Goal: Task Accomplishment & Management: Complete application form

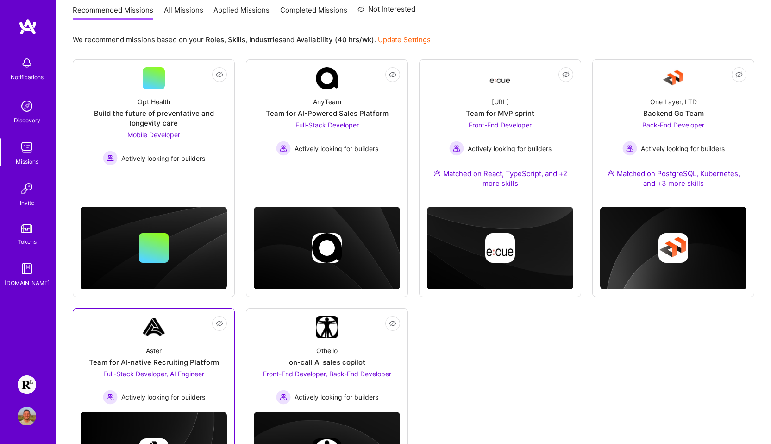
scroll to position [80, 0]
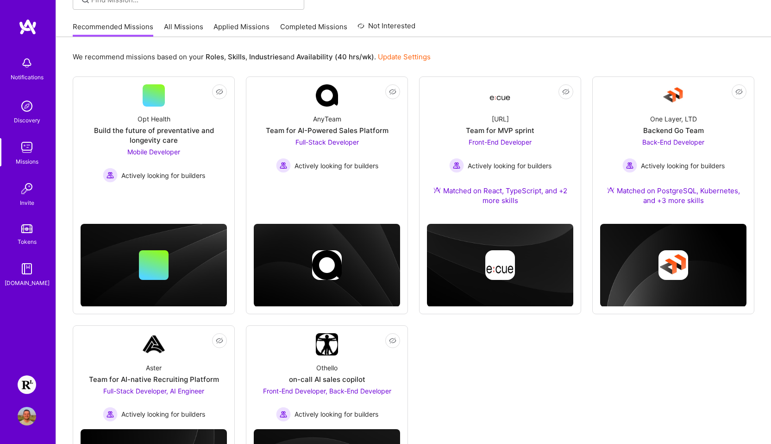
click at [24, 380] on img at bounding box center [27, 384] width 19 height 19
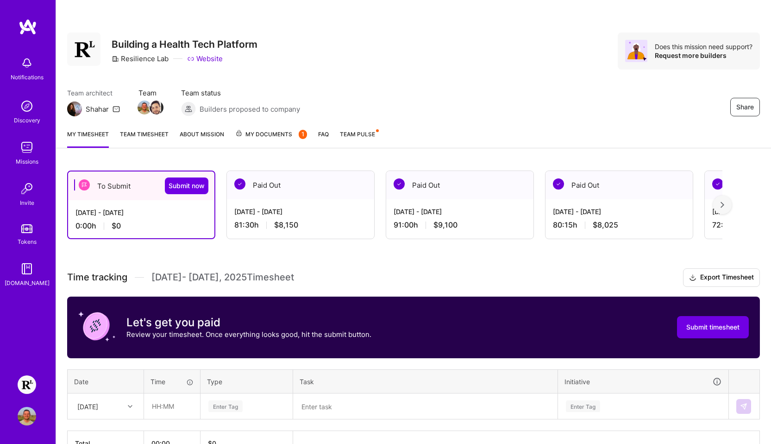
scroll to position [57, 0]
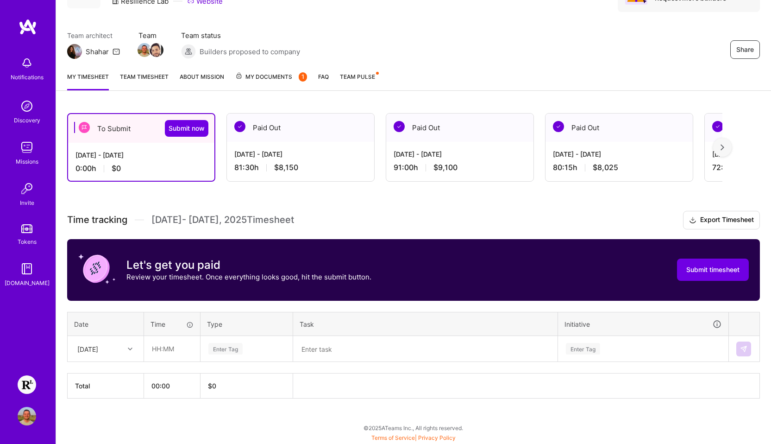
click at [129, 348] on icon at bounding box center [130, 348] width 5 height 5
click at [102, 373] on div "[DATE]" at bounding box center [105, 374] width 75 height 17
click at [173, 351] on input "text" at bounding box center [171, 348] width 55 height 25
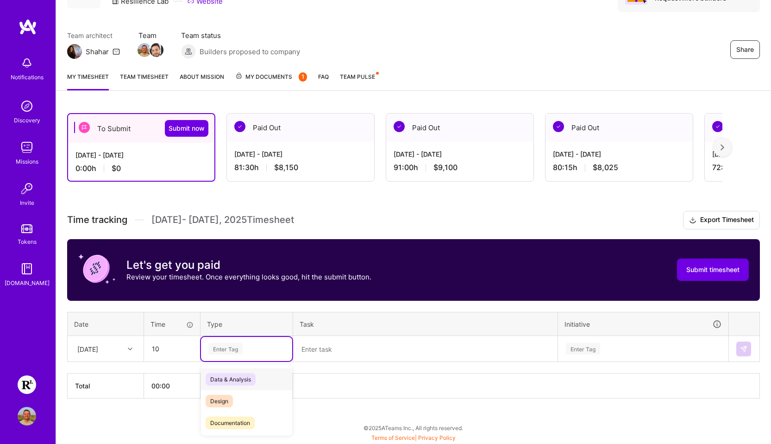
type input "10:00"
type input "En"
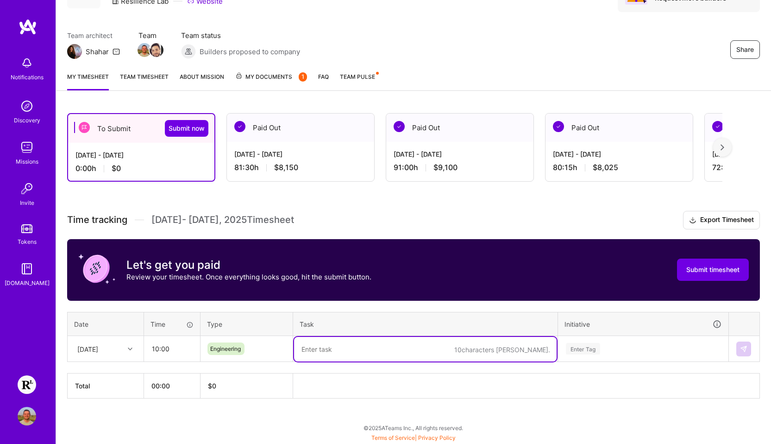
paste textarea "GRO-4121: add-feature-flag-for-member-id-supression (PR adjustments), GRO-4122:…"
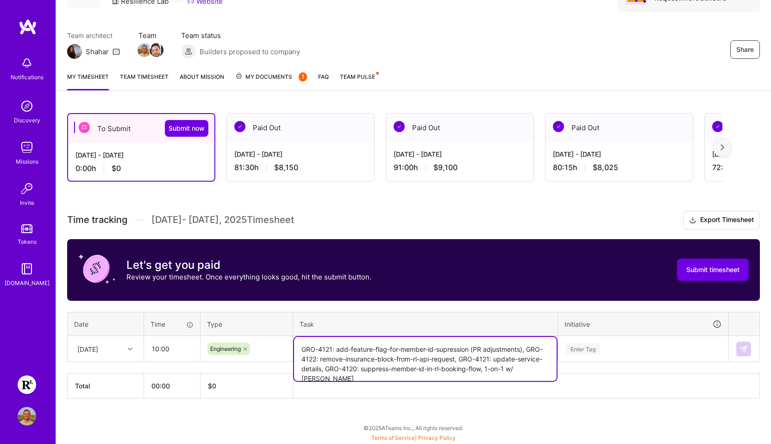
type textarea "GRO-4121: add-feature-flag-for-member-id-supression (PR adjustments), GRO-4122:…"
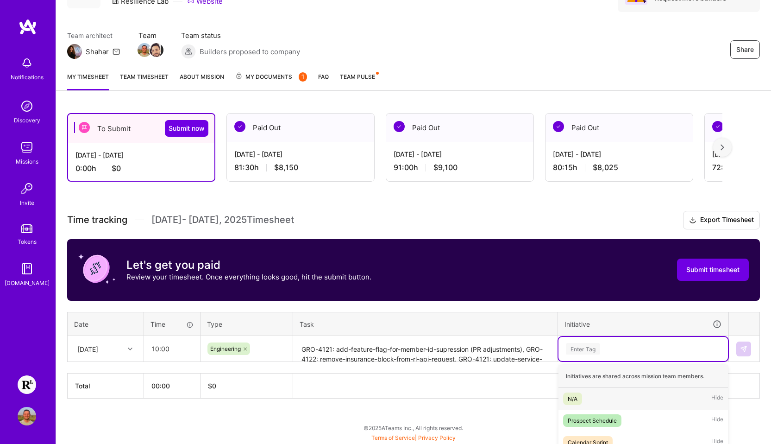
scroll to position [132, 0]
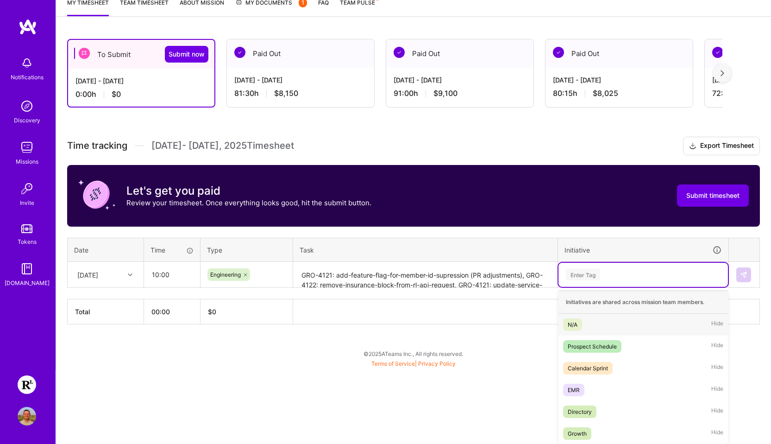
click at [584, 287] on div "option N/A focused, 1 of 6. 6 results available. Use Up and Down to choose opti…" at bounding box center [642, 275] width 169 height 24
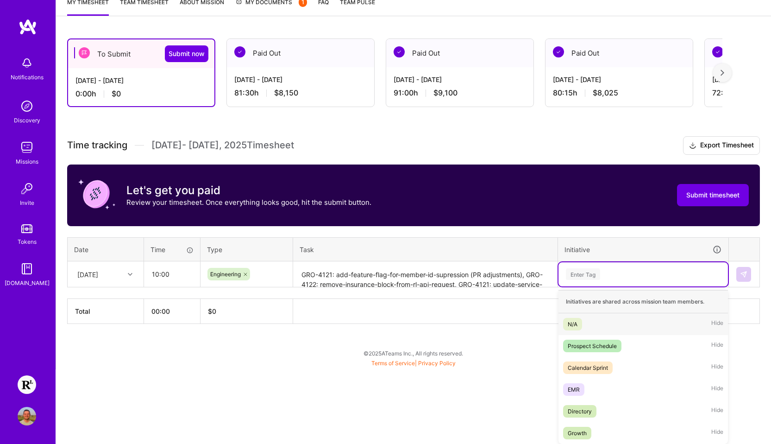
click at [584, 323] on div "N/A Hide" at bounding box center [642, 324] width 169 height 22
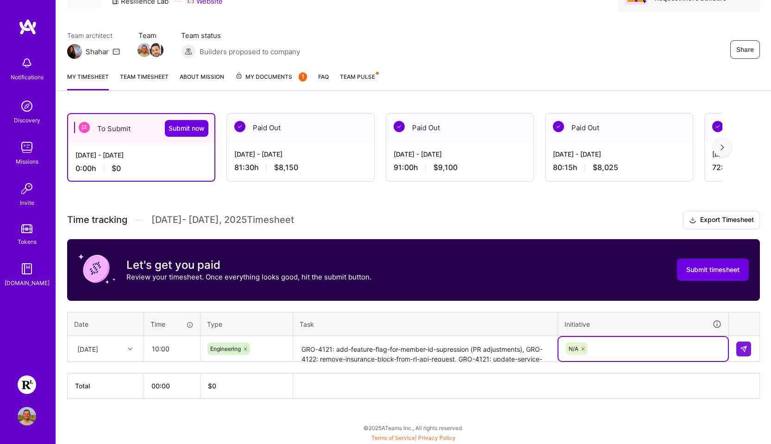
click at [584, 348] on icon at bounding box center [583, 349] width 6 height 6
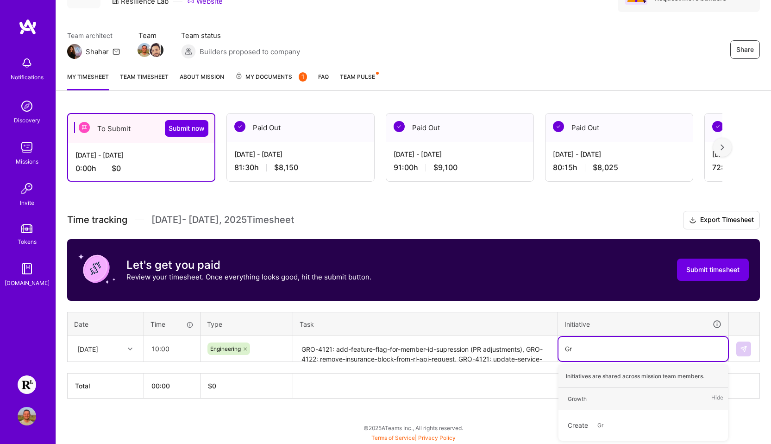
type input "Gro"
click at [574, 395] on div "Growth" at bounding box center [577, 399] width 19 height 10
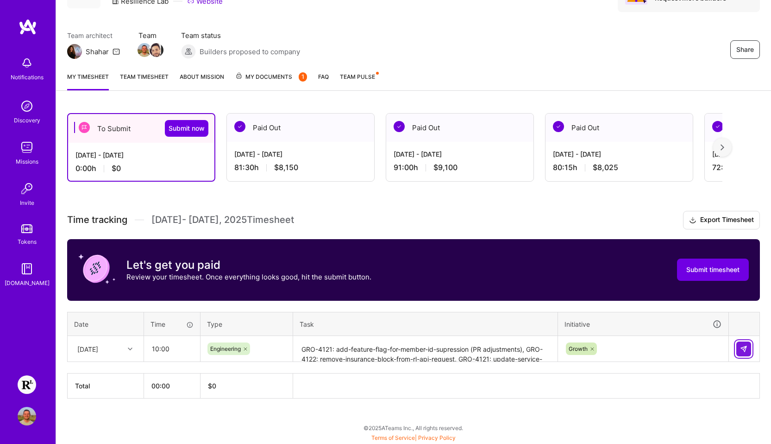
click at [591, 349] on img at bounding box center [743, 348] width 7 height 7
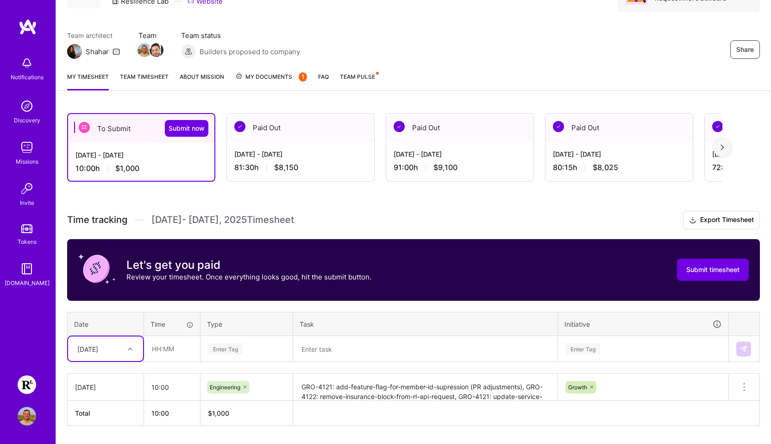
scroll to position [85, 0]
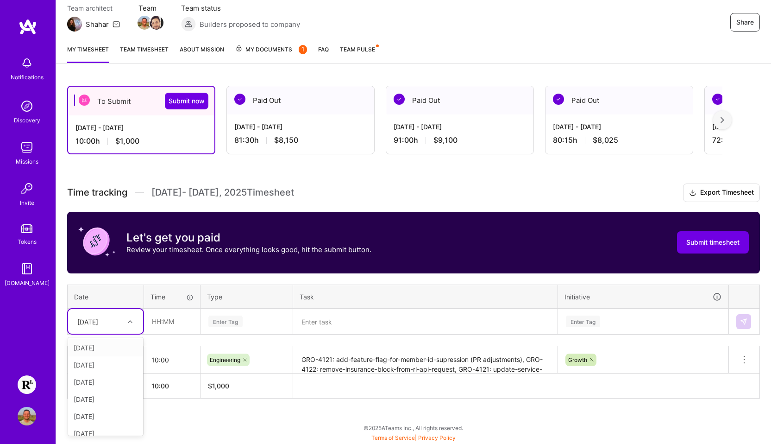
click at [124, 320] on div "[DATE]" at bounding box center [98, 321] width 51 height 15
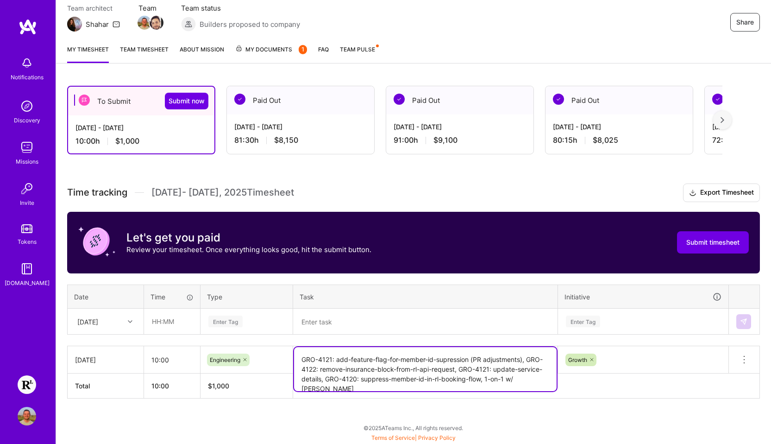
click at [339, 362] on textarea "GRO-4121: add-feature-flag-for-member-id-supression (PR adjustments), GRO-4122:…" at bounding box center [425, 369] width 263 height 44
drag, startPoint x: 301, startPoint y: 358, endPoint x: 484, endPoint y: 375, distance: 183.7
click at [484, 375] on textarea "GRO-4121: add-feature-flag-for-member-id-supression (PR adjustments), GRO-4122:…" at bounding box center [425, 369] width 263 height 44
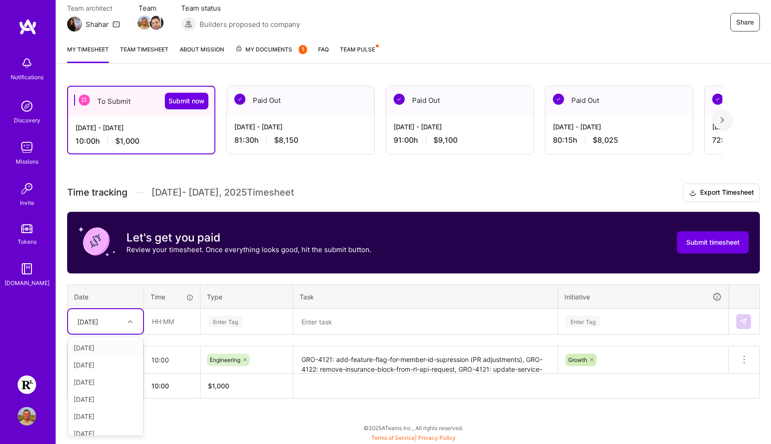
click at [119, 325] on div "[DATE]" at bounding box center [98, 321] width 51 height 15
click at [113, 345] on div "[DATE]" at bounding box center [105, 347] width 75 height 17
click at [158, 322] on input "text" at bounding box center [171, 321] width 55 height 25
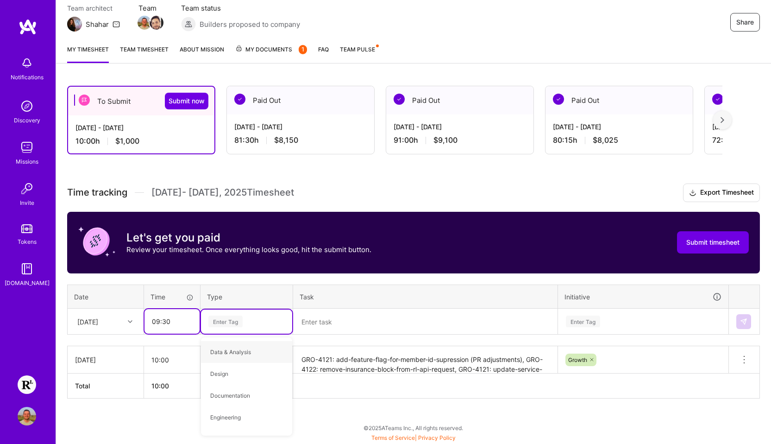
click at [172, 321] on input "09:30" at bounding box center [171, 321] width 55 height 25
type input "0"
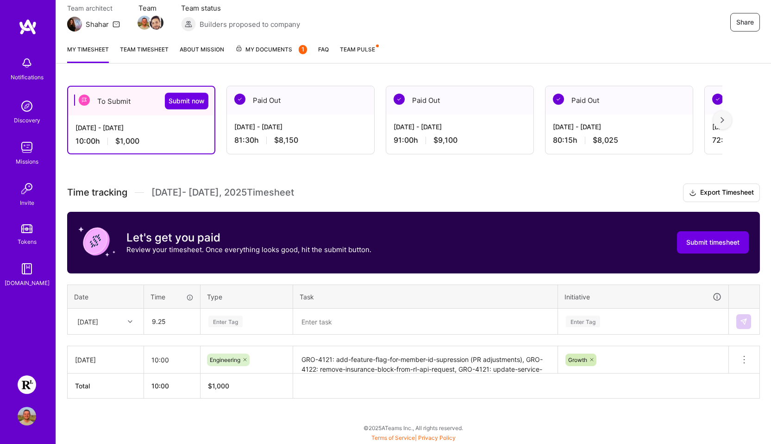
type input "09:15"
type input "Engin"
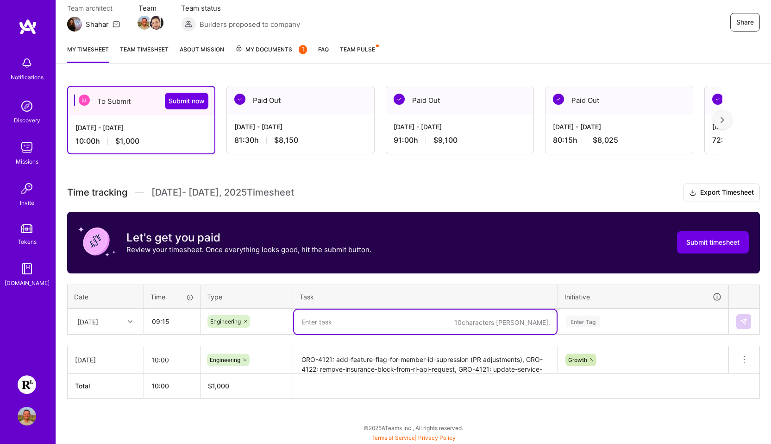
paste textarea "GRO-4121: add-feature-flag-for-member-id-supression (PR adjustments), GRO-4122:…"
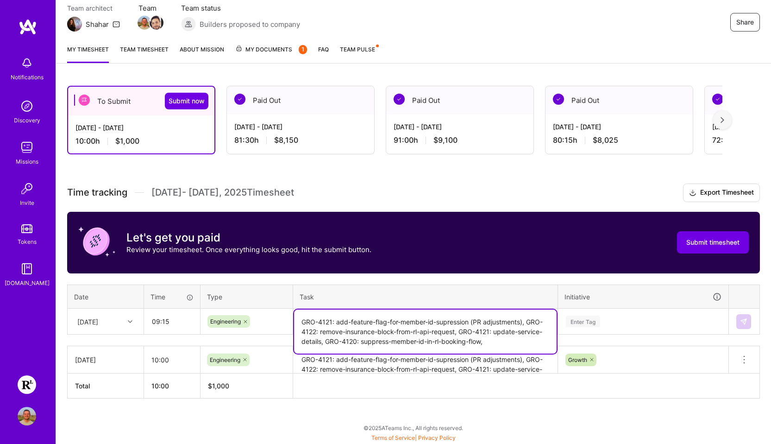
paste textarea "Pointathon"
paste textarea "Meet with [PERSON_NAME] to better understand the system with Q&A"
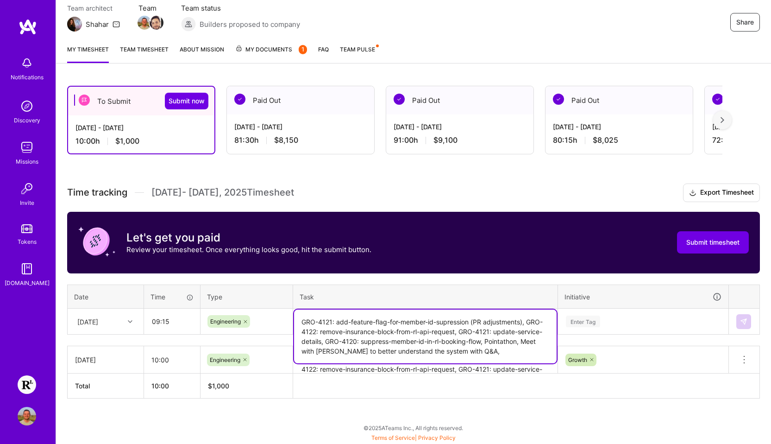
paste textarea "Fix merge conflicts in calendar-availability"
type textarea "GRO-4121: add-feature-flag-for-member-id-supression (PR adjustments), GRO-4122:…"
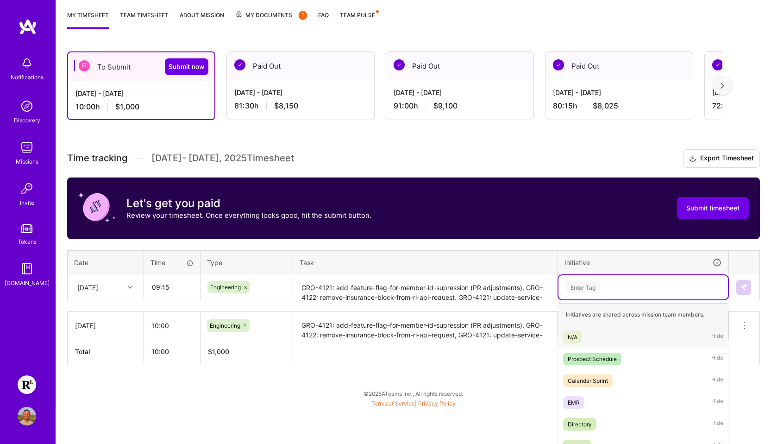
scroll to position [132, 0]
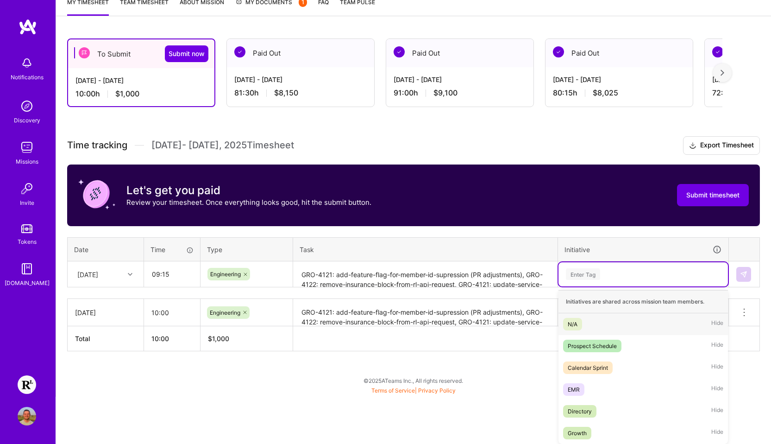
click at [588, 286] on div "option Growth, selected. option N/A focused, 1 of 6. 6 results available. Use U…" at bounding box center [642, 274] width 169 height 24
click at [591, 427] on div "Growth Hide" at bounding box center [642, 433] width 169 height 22
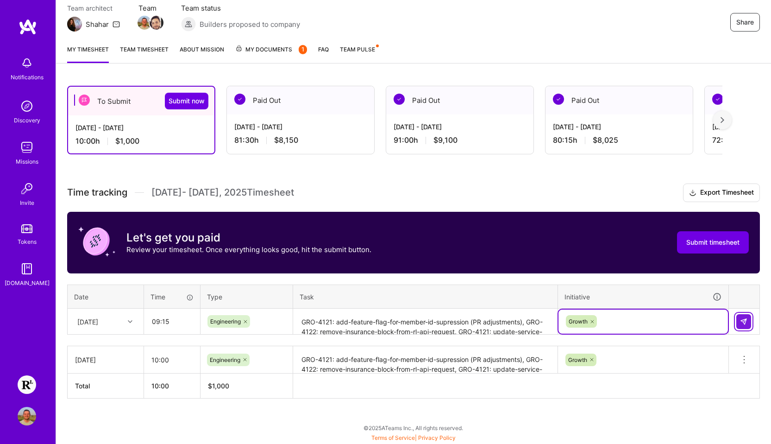
click at [591, 320] on img at bounding box center [743, 321] width 7 height 7
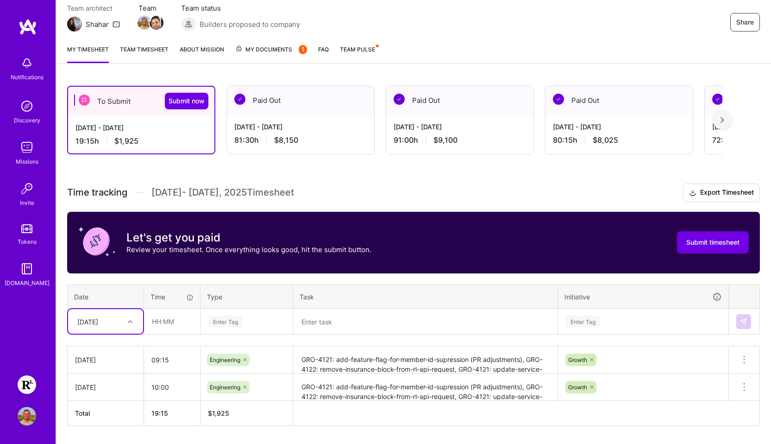
click at [125, 325] on div "option [DATE], selected. Select is focused ,type to refine list, press Down to …" at bounding box center [105, 321] width 75 height 25
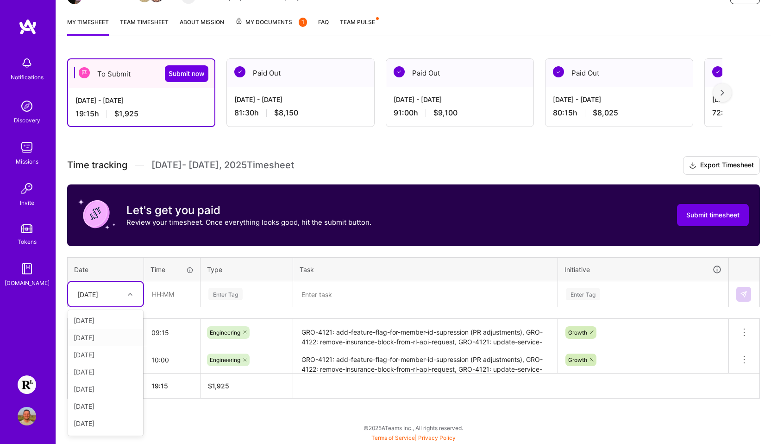
click at [110, 336] on div "[DATE]" at bounding box center [105, 337] width 75 height 17
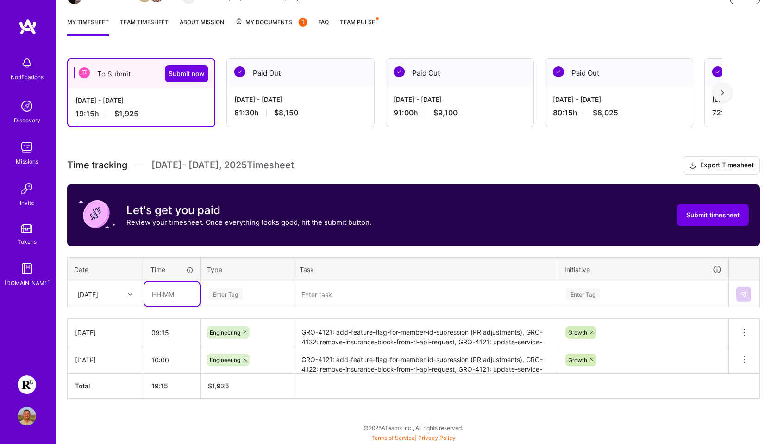
click at [162, 294] on input "text" at bounding box center [171, 294] width 55 height 25
type input "04:30"
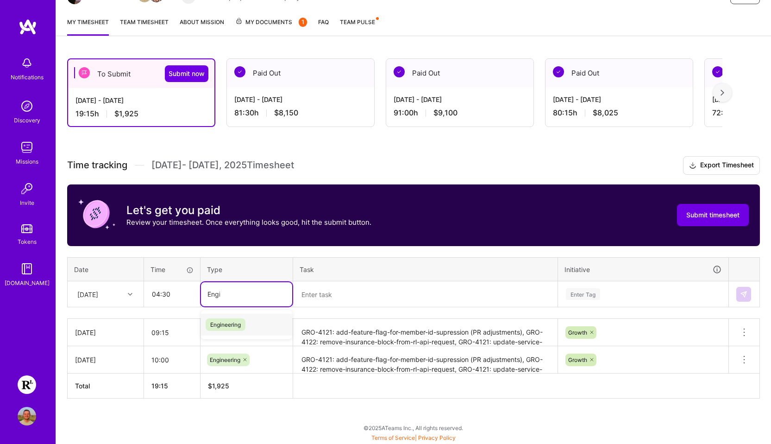
type input "Engin"
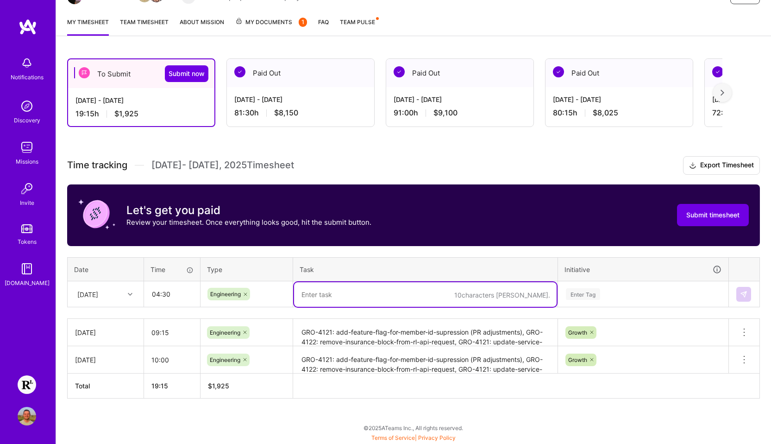
paste textarea "Testing cash related tickets for RL bookings. Blocked on calendar-availability …"
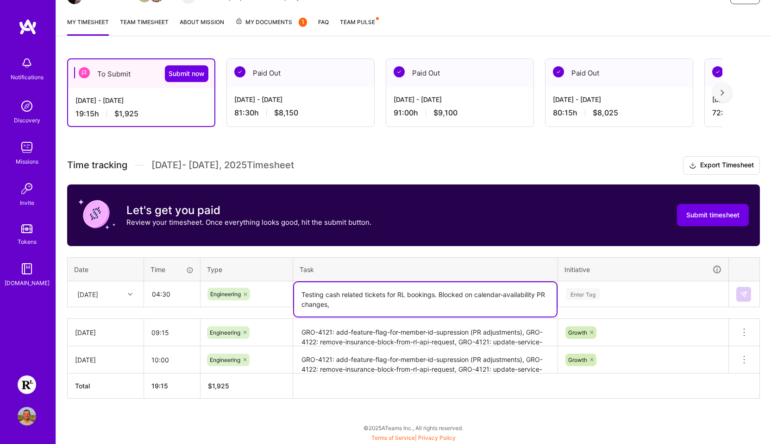
paste textarea "GRO-4118: Mobile app to support 16KB memory page sizes investigation"
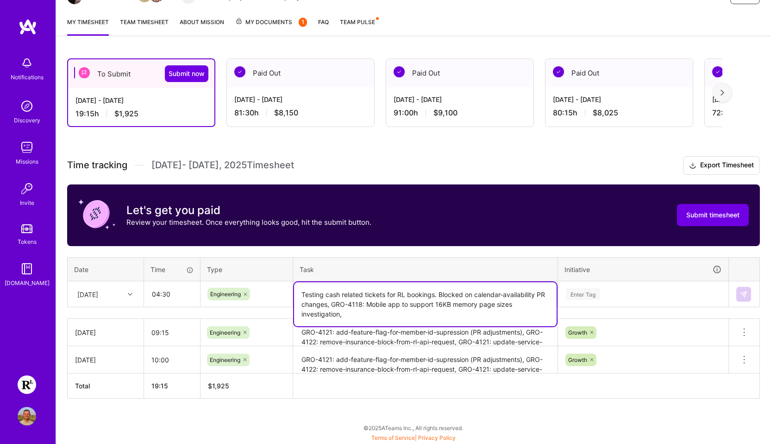
click at [395, 309] on textarea "Testing cash related tickets for RL bookings. Blocked on calendar-availability …" at bounding box center [425, 304] width 263 height 44
paste textarea "Attempted to get calendar-availability running locally"
paste textarea "Investigate mobile repository"
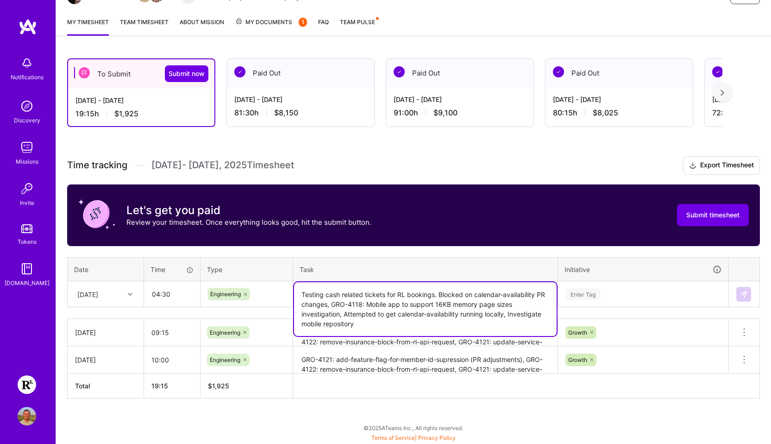
type textarea "Testing cash related tickets for RL bookings. Blocked on calendar-availability …"
click at [591, 294] on div "Enter Tag" at bounding box center [642, 294] width 169 height 24
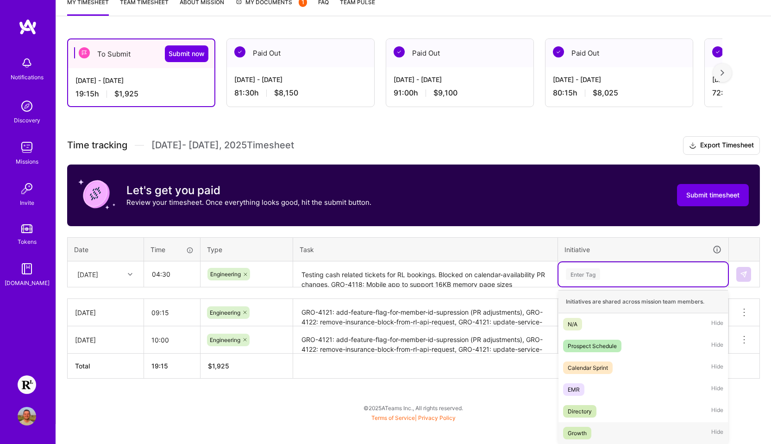
click at [585, 432] on div "Growth" at bounding box center [577, 433] width 19 height 10
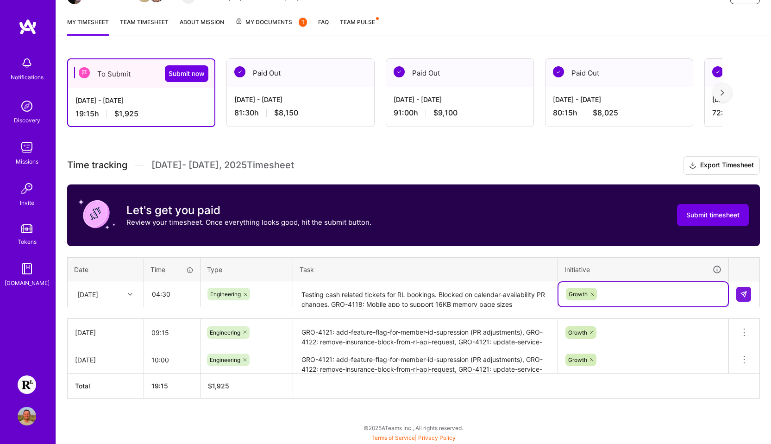
scroll to position [112, 0]
click at [591, 294] on img at bounding box center [743, 293] width 7 height 7
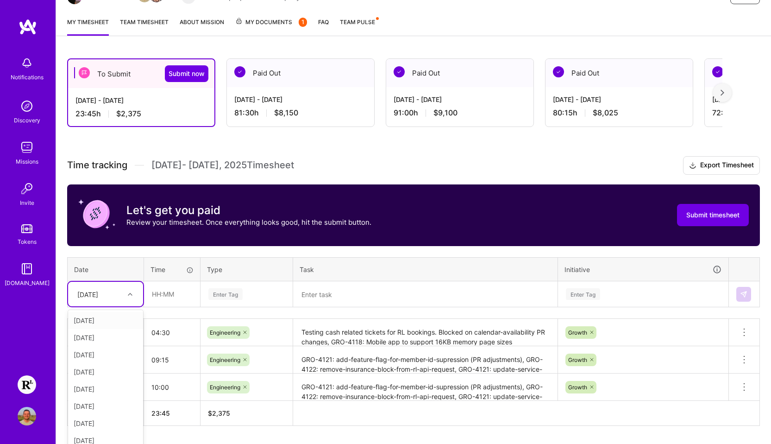
scroll to position [121, 0]
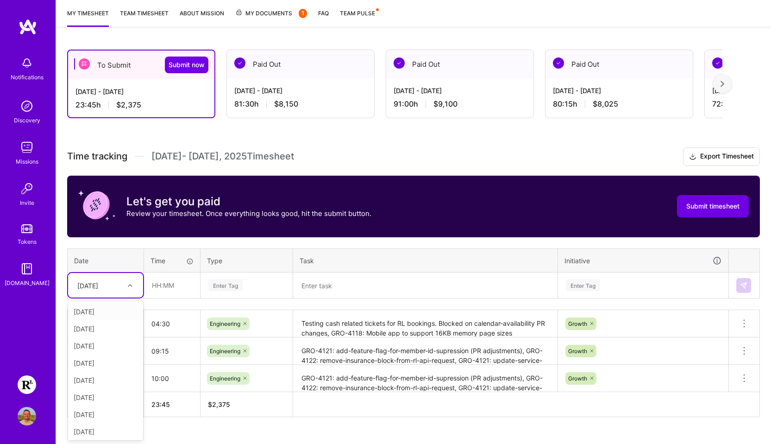
click at [123, 294] on div "[DATE]" at bounding box center [105, 285] width 75 height 25
click at [106, 348] on div "[DATE]" at bounding box center [105, 345] width 75 height 17
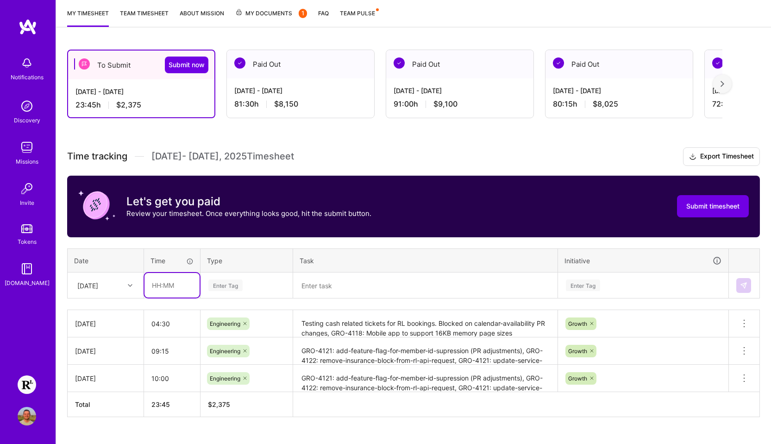
click at [164, 289] on input "text" at bounding box center [171, 285] width 55 height 25
type input "00:15"
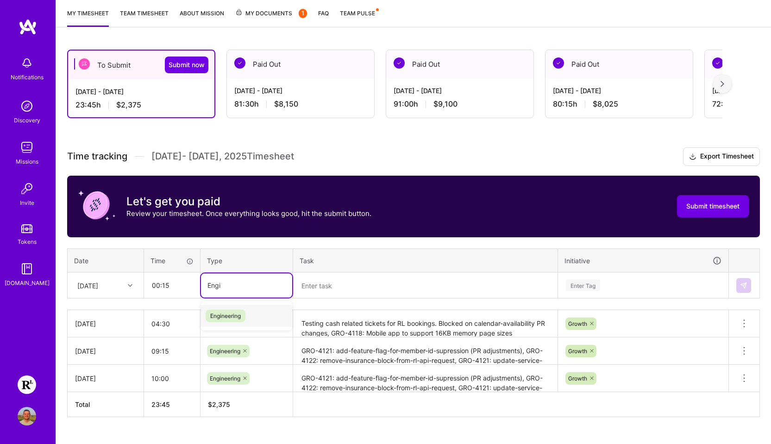
type input "Engin"
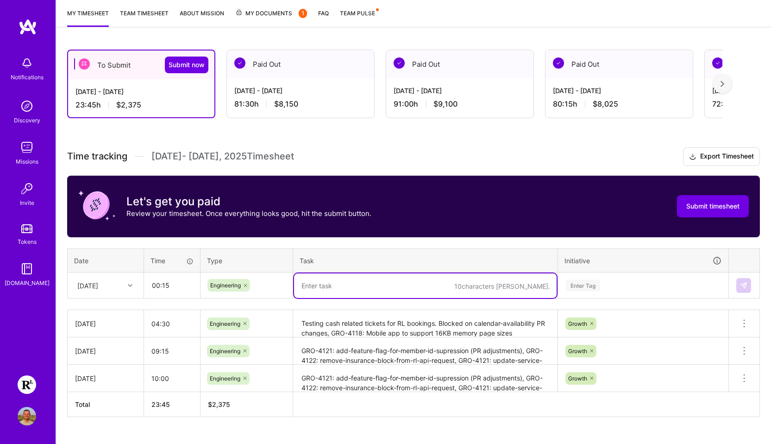
paste textarea "Merge calendar-availability PR"
type textarea "Merge calendar-availability PR"
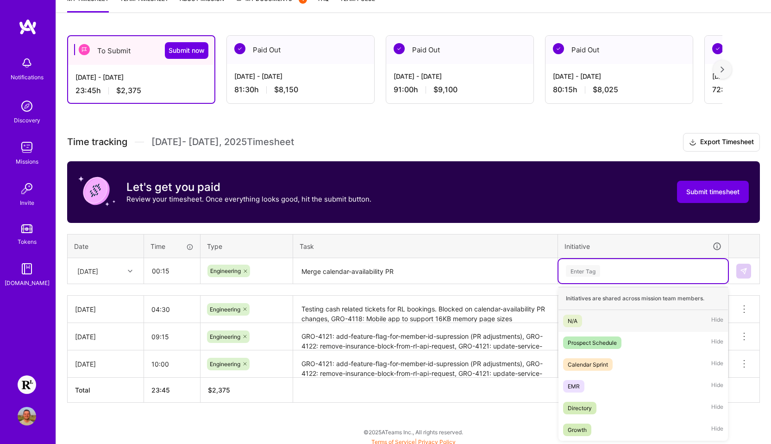
click at [591, 282] on div "Enter Tag" at bounding box center [642, 271] width 169 height 24
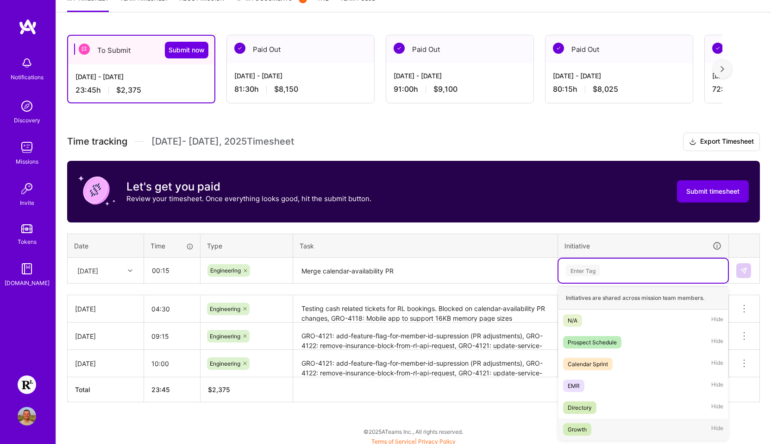
click at [590, 427] on span "Growth" at bounding box center [577, 429] width 28 height 13
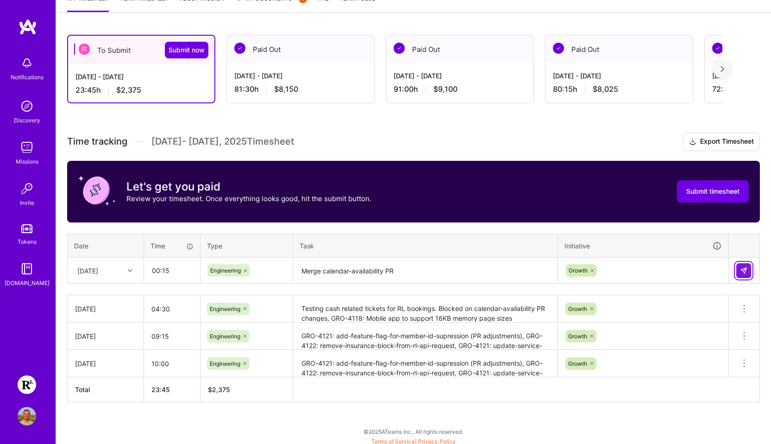
click at [591, 271] on img at bounding box center [743, 270] width 7 height 7
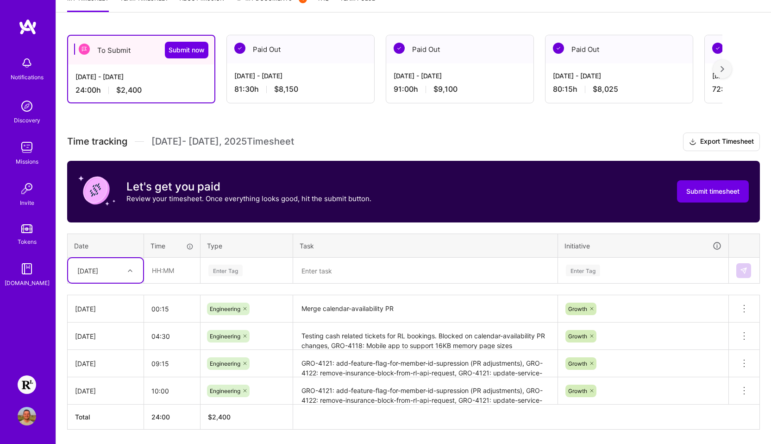
click at [136, 273] on div at bounding box center [131, 270] width 14 height 12
click at [105, 362] on div "[DATE]" at bounding box center [105, 365] width 75 height 17
click at [163, 271] on input "text" at bounding box center [171, 270] width 55 height 25
type input "10:00"
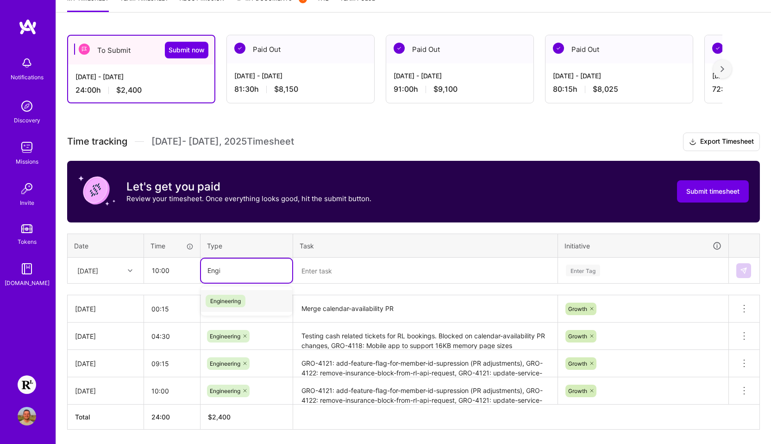
type input "Engin"
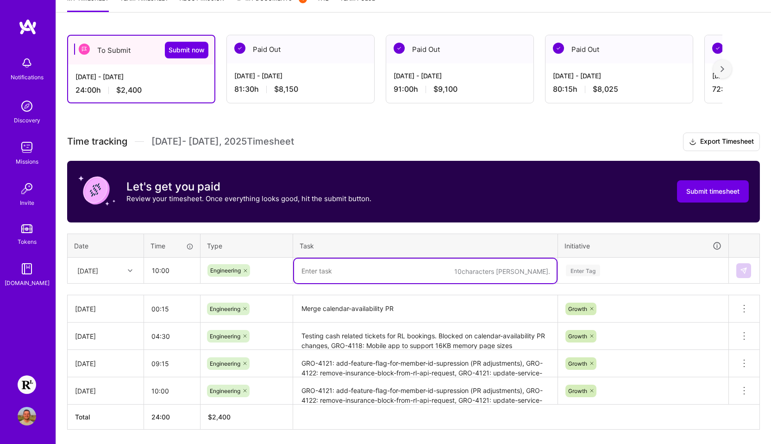
paste textarea "Finalise testing for GRO-4120, GRO-4121, GRO-4122 and GRO-4125"
paste textarea "Investigate GRO-4053. Blocked by no Figma access."
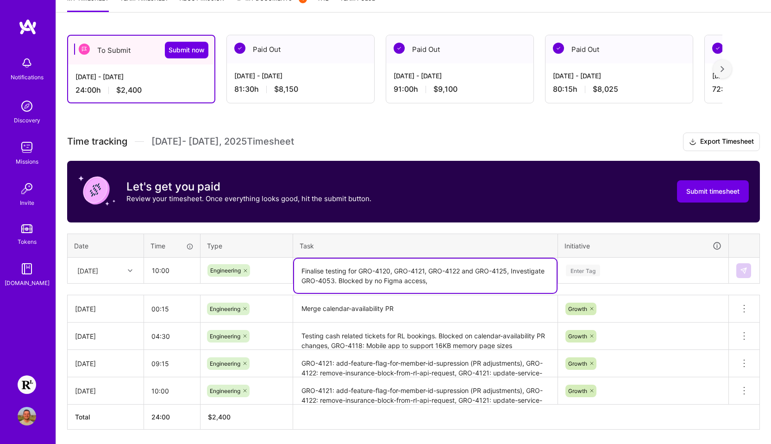
paste textarea "Attempt to setup mobile project to work on 16 kb page sizes."
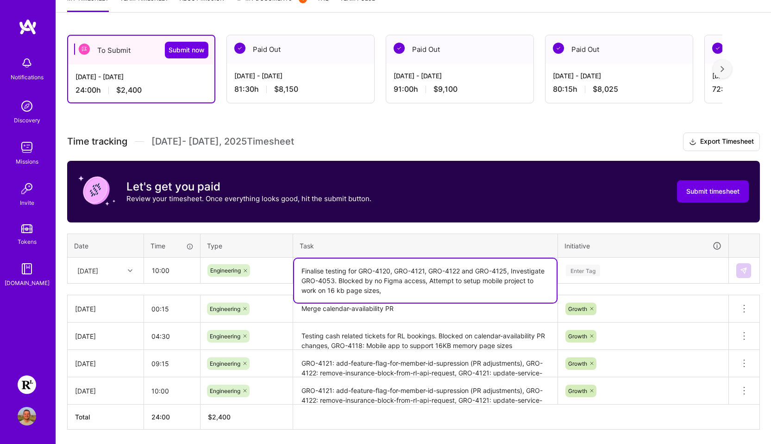
paste textarea "Engineering sprint demos"
click at [480, 291] on textarea "Finalise testing for GRO-4120, GRO-4121, GRO-4122 and GRO-4125, Investigate GRO…" at bounding box center [425, 280] width 263 height 44
paste textarea "GRO-4120, GRO-4121, GRO-4122 and GRO-4125 PR updates and merging."
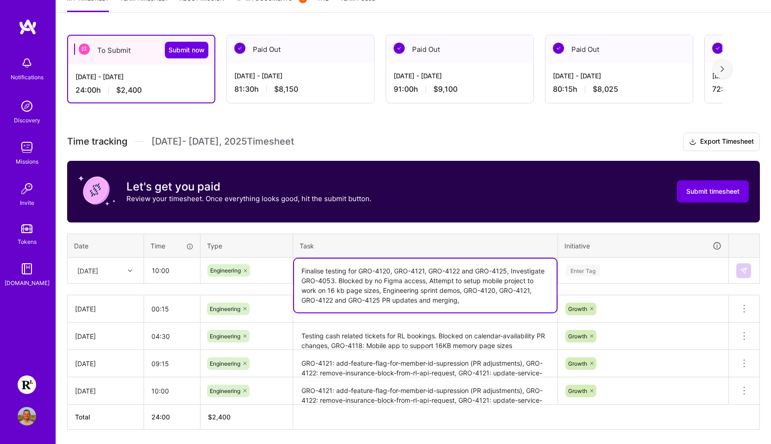
click at [471, 296] on textarea "Finalise testing for GRO-4120, GRO-4121, GRO-4122 and GRO-4125, Investigate GRO…" at bounding box center [425, 285] width 263 height 54
drag, startPoint x: 465, startPoint y: 287, endPoint x: 467, endPoint y: 297, distance: 10.9
click at [467, 297] on textarea "Finalise testing for GRO-4120, GRO-4121, GRO-4122 and GRO-4125, Investigate GRO…" at bounding box center [425, 285] width 263 height 54
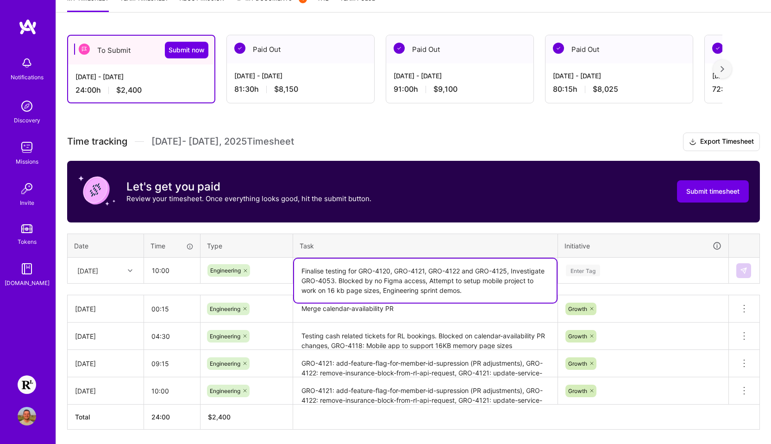
type textarea "Finalise testing for GRO-4120, GRO-4121, GRO-4122 and GRO-4125, Investigate GRO…"
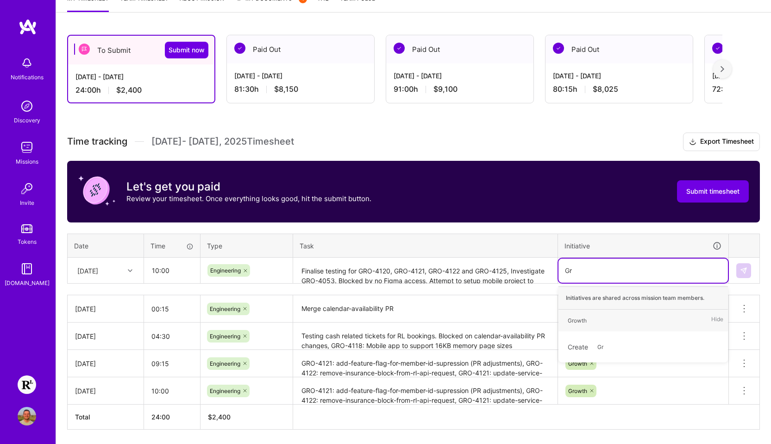
type input "Gro"
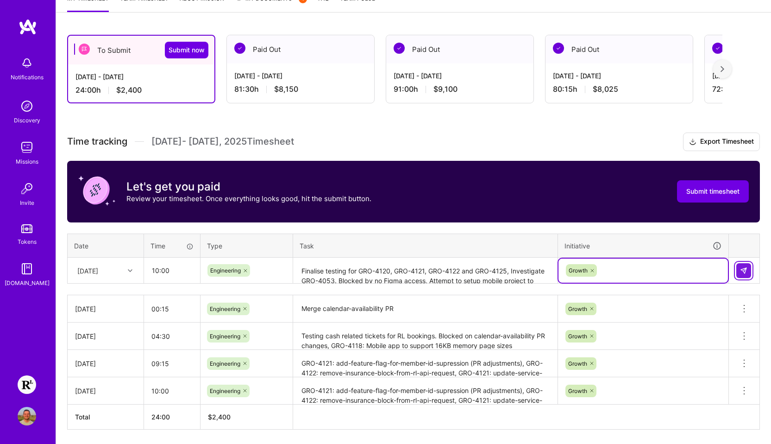
click at [591, 273] on img at bounding box center [743, 270] width 7 height 7
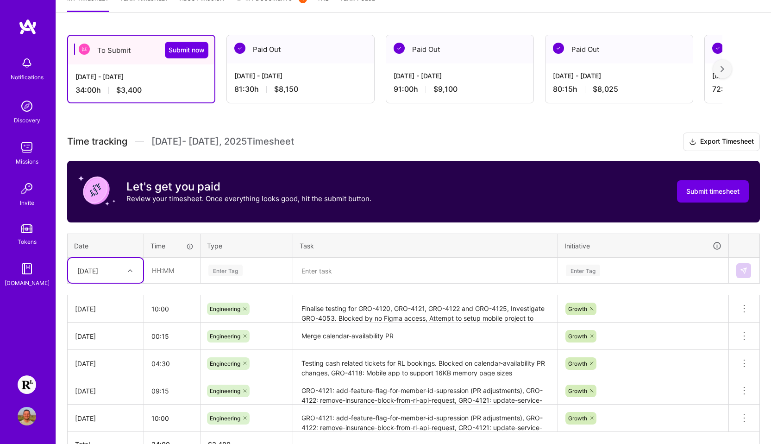
click at [122, 269] on div "[DATE]" at bounding box center [98, 270] width 51 height 15
click at [100, 355] on div "[DATE]" at bounding box center [105, 358] width 75 height 17
click at [167, 271] on input "text" at bounding box center [171, 270] width 55 height 25
type input "09:30"
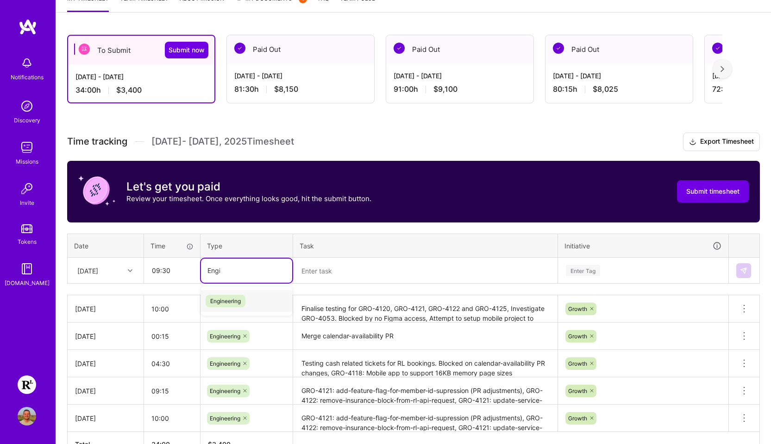
type input "Engin"
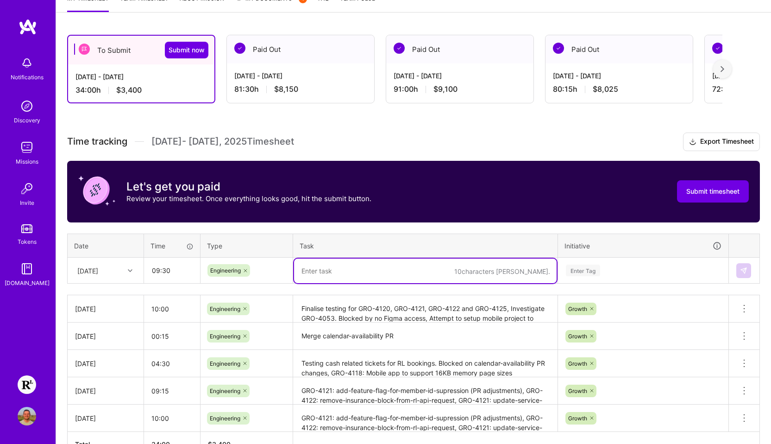
paste textarea "PR Review, Client repo setup and review, GRO-4160: [Client] Remove $80 follow u…"
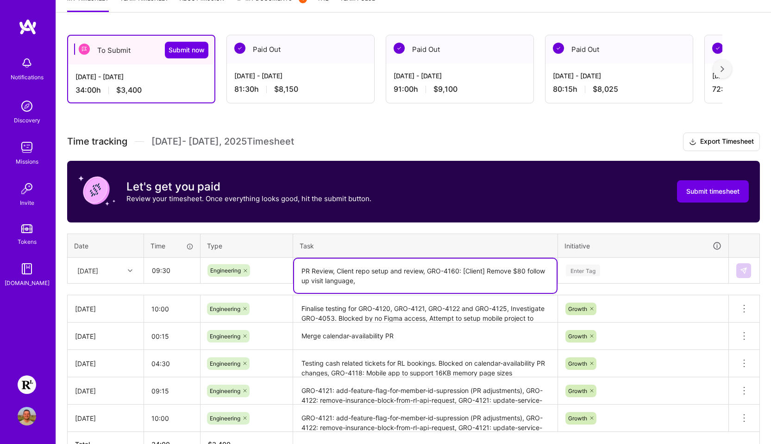
paste textarea "1-on-1-on-1 w/ [PERSON_NAME] and [PERSON_NAME]"
paste textarea "GRO-4160: [Client] Remove $80 follow up visit language"
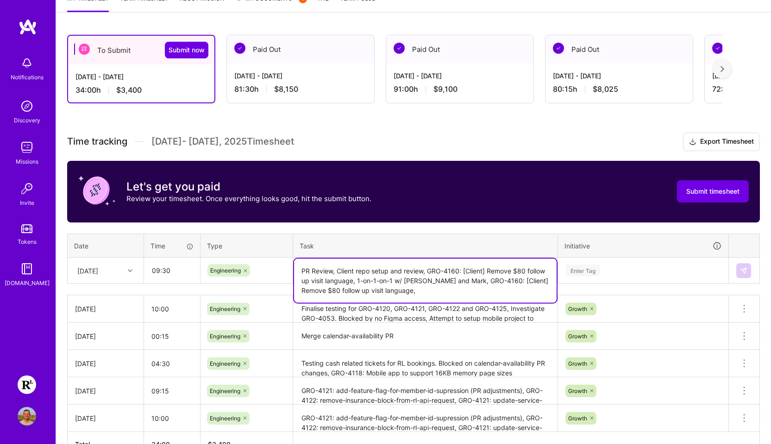
paste textarea "Growth - Daily"
type textarea "PR Review, Client repo setup and review, GRO-4160: [Client] Remove $80 follow u…"
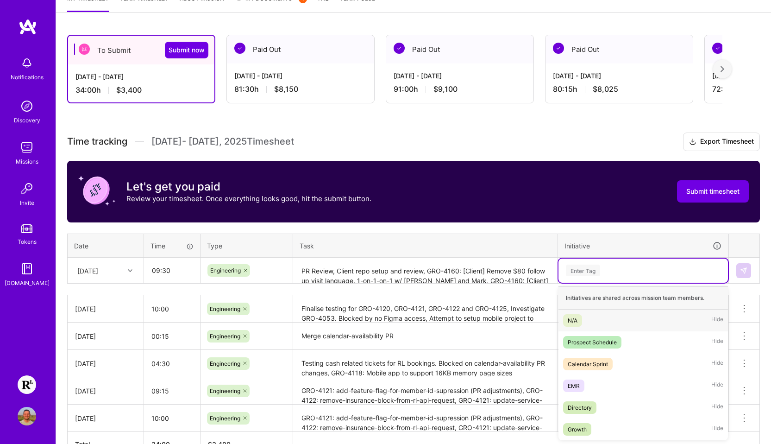
click at [591, 273] on div "Enter Tag" at bounding box center [643, 270] width 157 height 12
click at [585, 425] on div "Growth" at bounding box center [577, 429] width 19 height 10
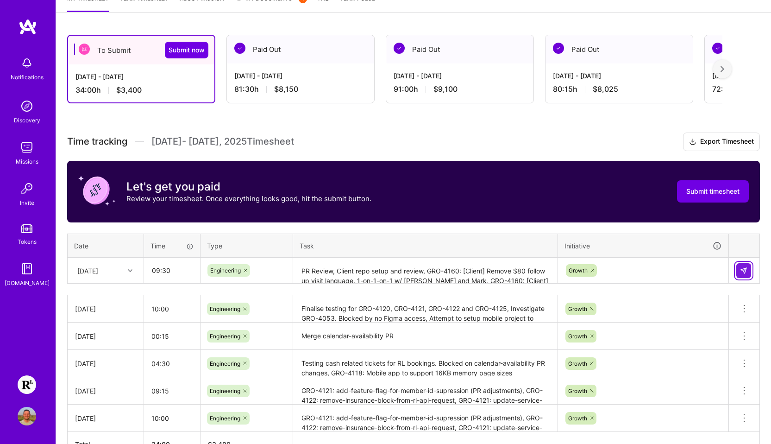
click at [591, 267] on img at bounding box center [743, 270] width 7 height 7
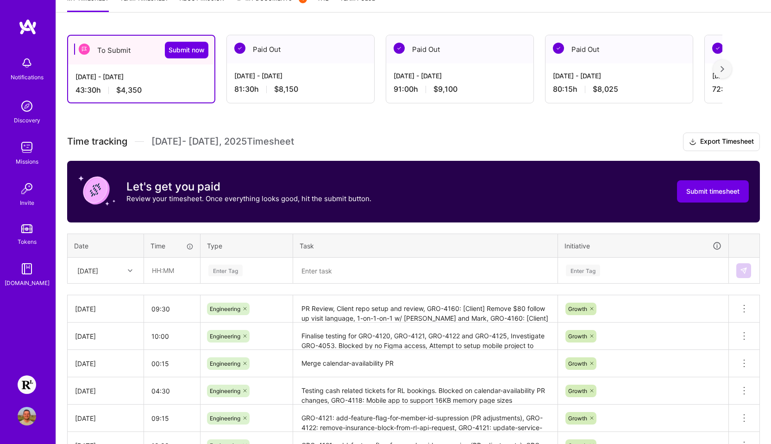
scroll to position [148, 0]
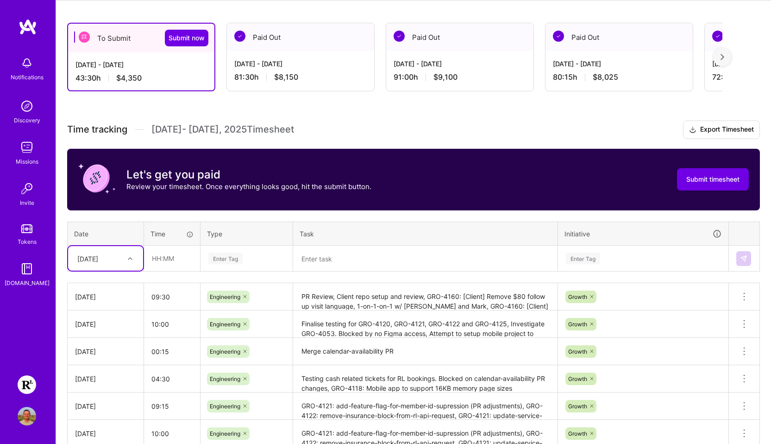
click at [129, 262] on div at bounding box center [131, 258] width 14 height 12
click at [102, 388] on div "[DATE]" at bounding box center [105, 387] width 75 height 17
click at [161, 260] on input "text" at bounding box center [171, 258] width 55 height 25
type input "01:30"
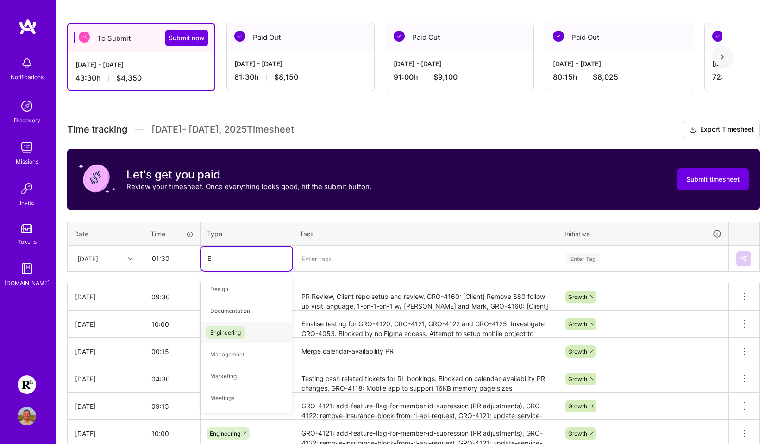
type input "Eng"
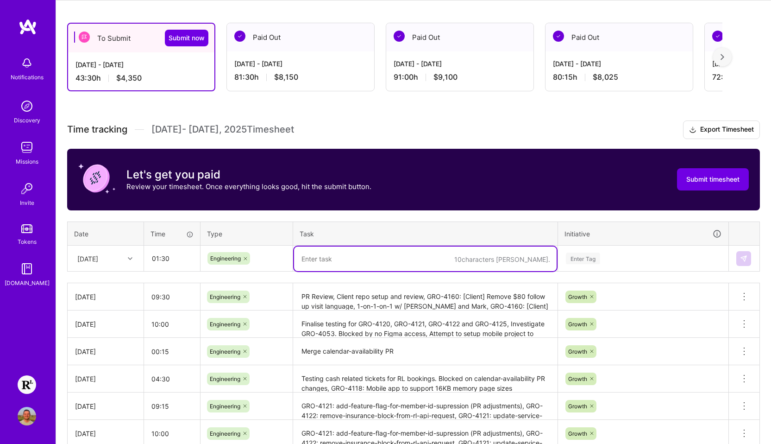
paste textarea "GRO-4160: [Client] Remove $80 follow up visit language"
type textarea "GRO-4160: [Client] Remove $80 follow up visit language"
click at [591, 257] on div "Enter Tag" at bounding box center [643, 258] width 157 height 12
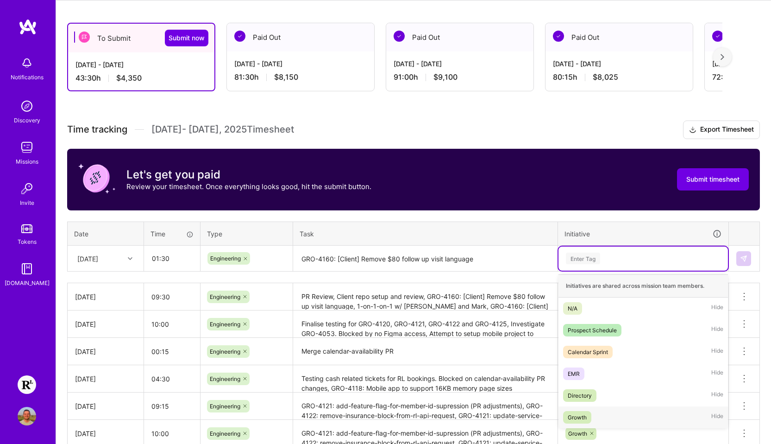
click at [587, 419] on div "Growth" at bounding box center [577, 417] width 19 height 10
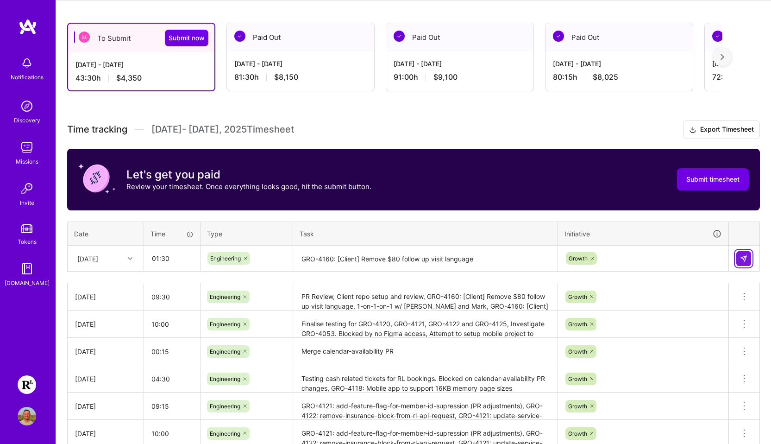
click at [591, 258] on img at bounding box center [743, 258] width 7 height 7
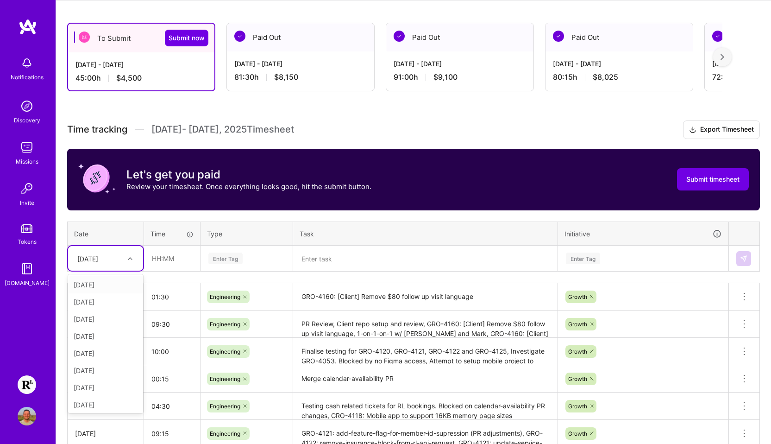
click at [119, 262] on div "[DATE]" at bounding box center [98, 258] width 51 height 15
click at [104, 383] on div "[DATE]" at bounding box center [105, 380] width 75 height 17
click at [164, 263] on input "text" at bounding box center [171, 258] width 55 height 25
type input "09:15"
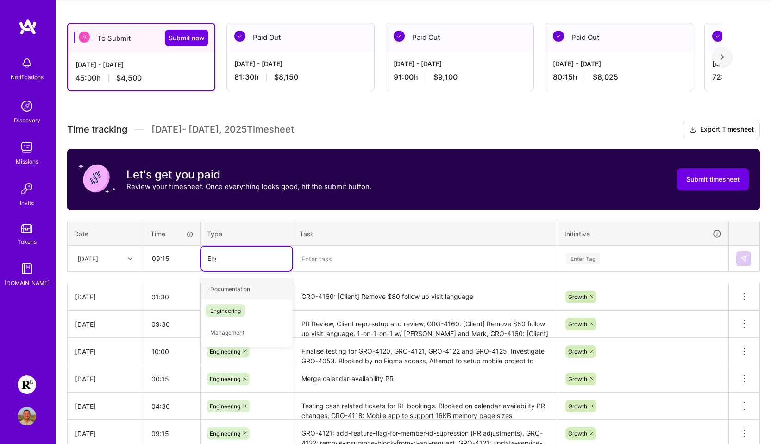
type input "Engin"
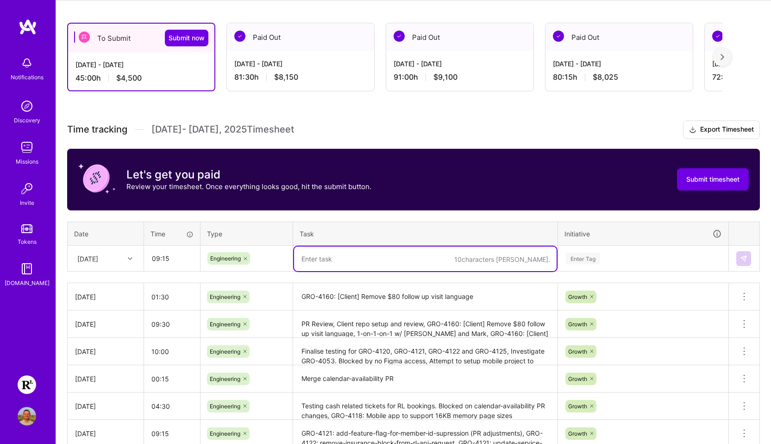
paste textarea "GRO-4165, GRO-4163, GRO-4160, GRO-4159: Remove $80 follow up visit language"
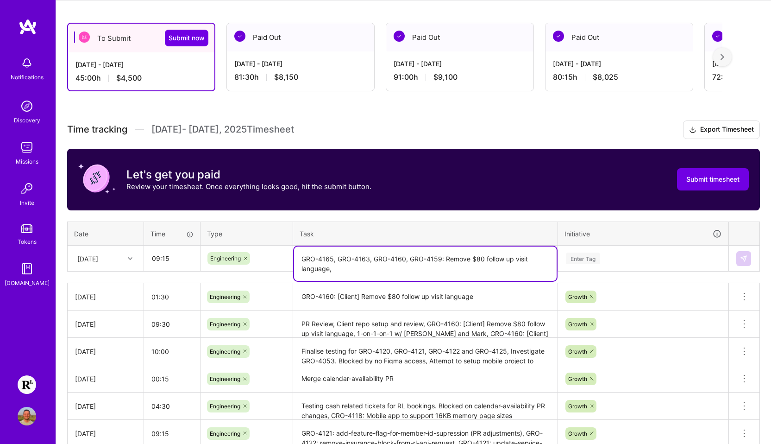
paste textarea "Growth - Daily"
type textarea "GRO-4165, GRO-4163, GRO-4160, GRO-4159: Remove $80 follow up visit language, Gr…"
click at [591, 258] on div "Enter Tag" at bounding box center [643, 258] width 157 height 12
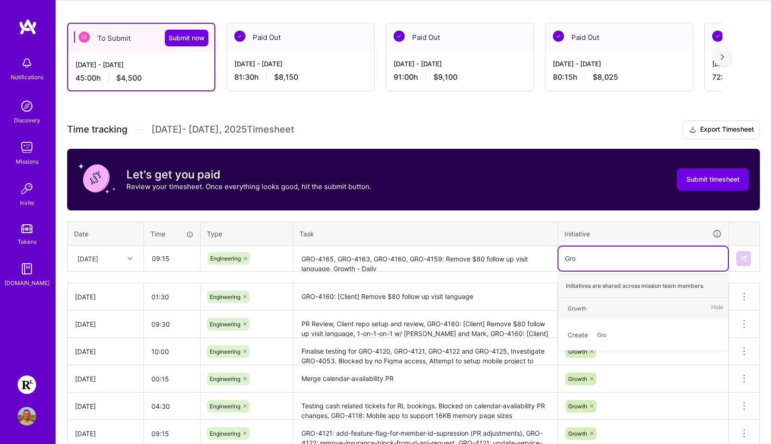
type input "Grow"
click at [591, 304] on div "Growth Hide" at bounding box center [642, 308] width 169 height 22
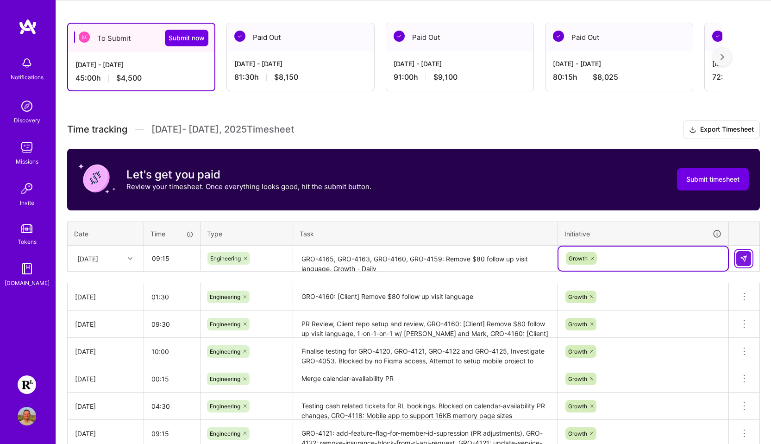
click at [591, 259] on img at bounding box center [743, 258] width 7 height 7
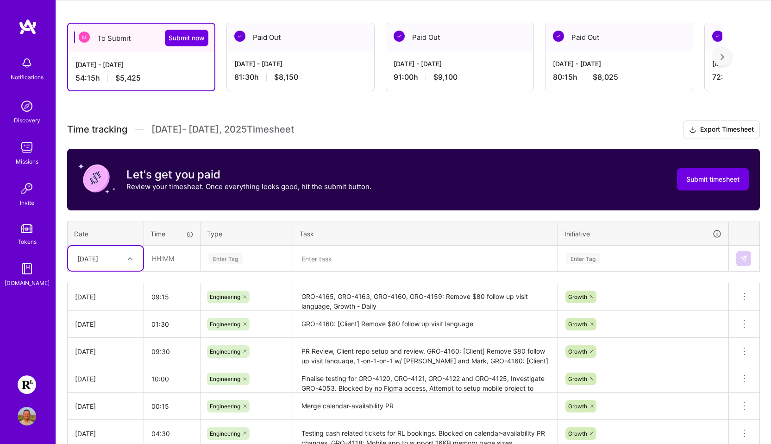
click at [139, 259] on div "[DATE]" at bounding box center [105, 258] width 75 height 25
click at [108, 317] on div "[DATE]" at bounding box center [105, 318] width 75 height 17
click at [114, 262] on div "[DATE]" at bounding box center [98, 258] width 51 height 15
click at [103, 397] on div "[DATE]" at bounding box center [105, 397] width 75 height 17
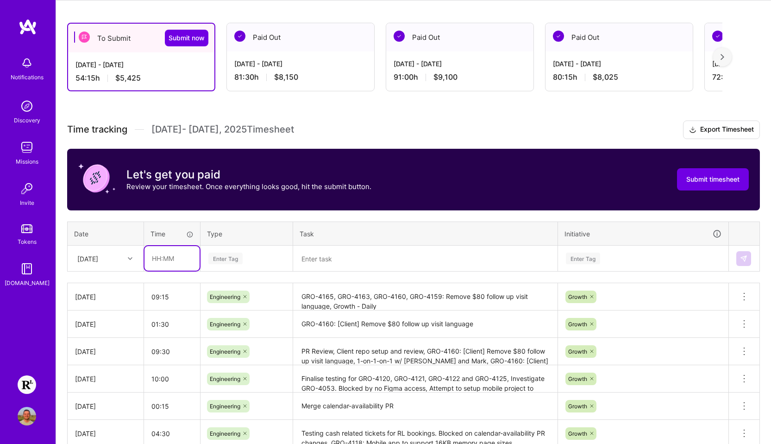
click at [163, 261] on input "text" at bounding box center [171, 258] width 55 height 25
type input "00:30"
type input "Engin"
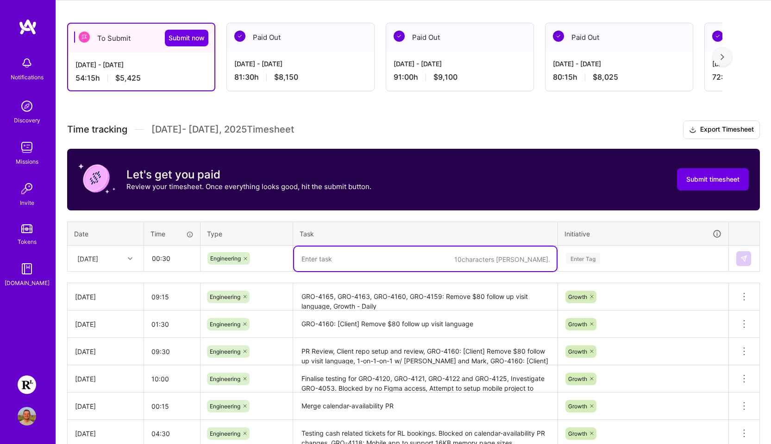
paste textarea "GRO-4165"
type textarea "Merge GRO-4165"
click at [591, 258] on div "Enter Tag" at bounding box center [643, 258] width 157 height 12
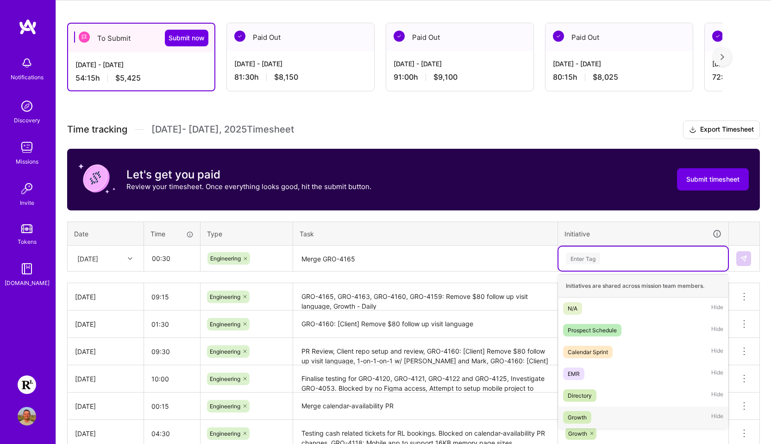
click at [591, 413] on div "Growth Hide" at bounding box center [642, 417] width 169 height 22
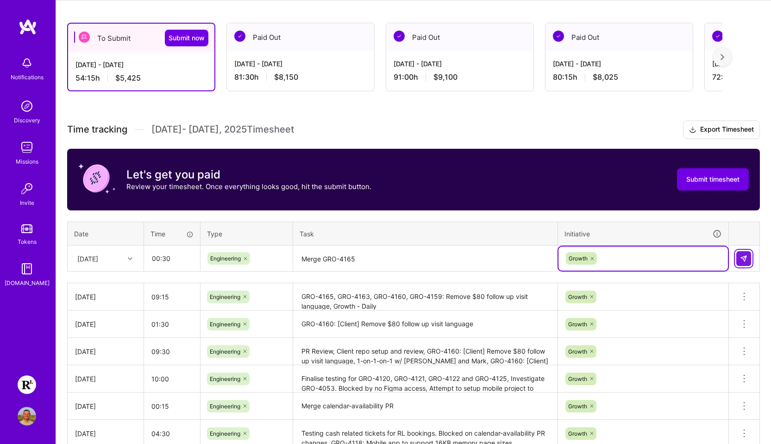
click at [591, 259] on img at bounding box center [743, 258] width 7 height 7
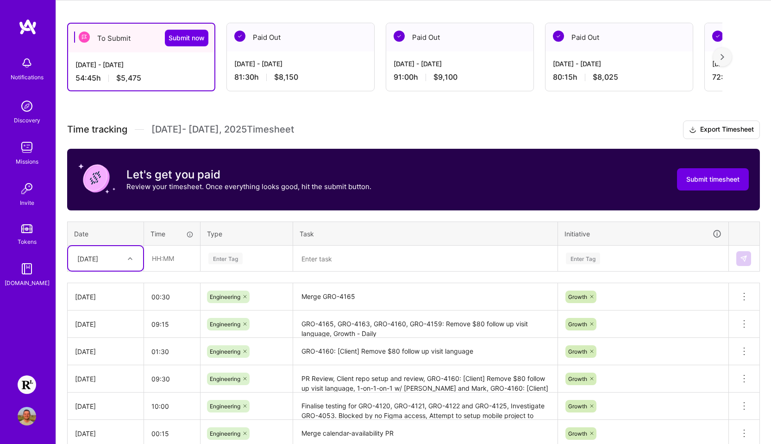
click at [98, 261] on div "[DATE]" at bounding box center [87, 258] width 21 height 10
click at [109, 371] on div "[DATE]" at bounding box center [105, 368] width 75 height 17
click at [164, 260] on input "text" at bounding box center [171, 258] width 55 height 25
type input "09:30"
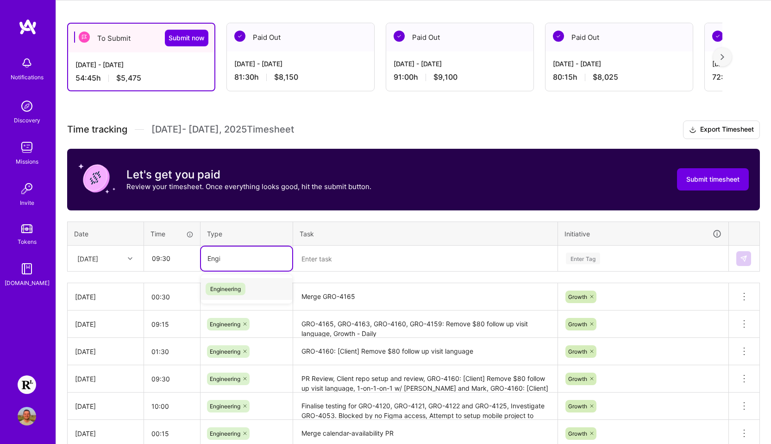
type input "Engin"
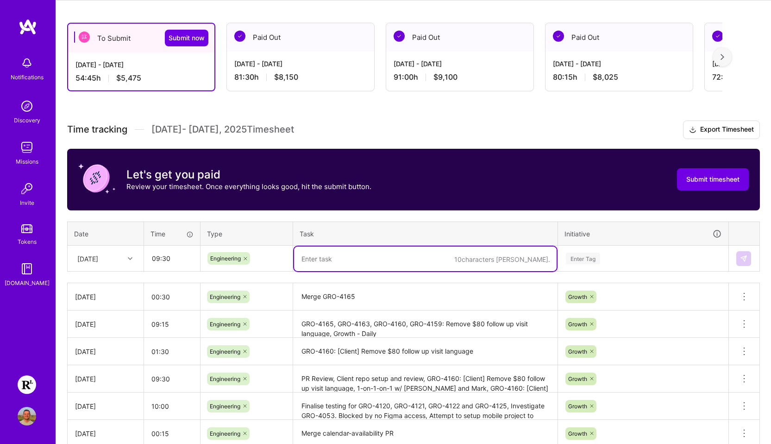
paste textarea "PR Review, Investigate insurance forms being created for cash only bookings fro…"
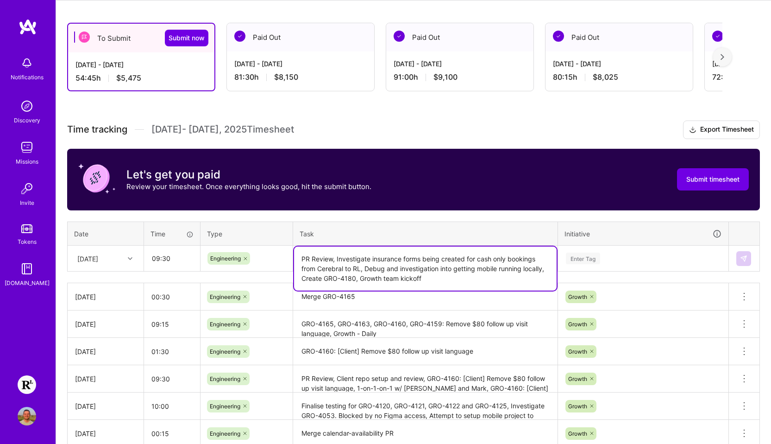
type textarea "PR Review, Investigate insurance forms being created for cash only bookings fro…"
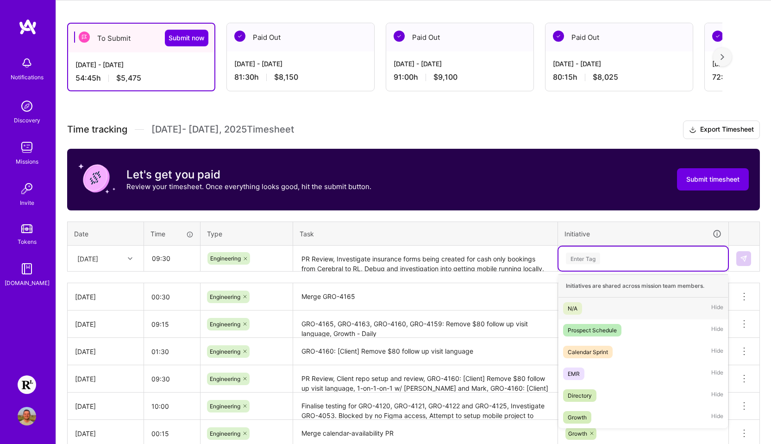
click at [591, 261] on div "Enter Tag" at bounding box center [643, 258] width 157 height 12
click at [586, 417] on div "Growth" at bounding box center [577, 417] width 19 height 10
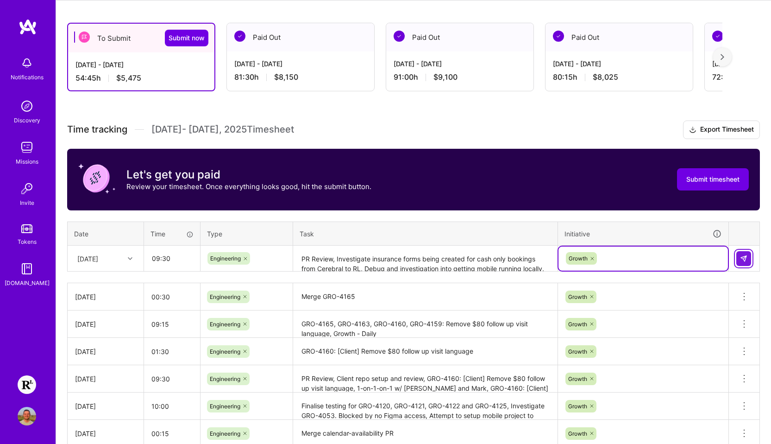
click at [591, 256] on img at bounding box center [743, 258] width 7 height 7
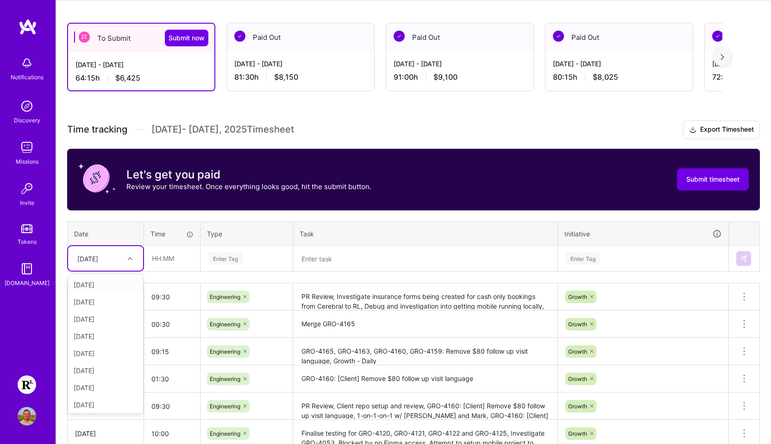
click at [98, 258] on div "[DATE]" at bounding box center [87, 258] width 21 height 10
click at [99, 386] on div "[DATE]" at bounding box center [105, 385] width 75 height 17
click at [164, 263] on input "text" at bounding box center [171, 258] width 55 height 25
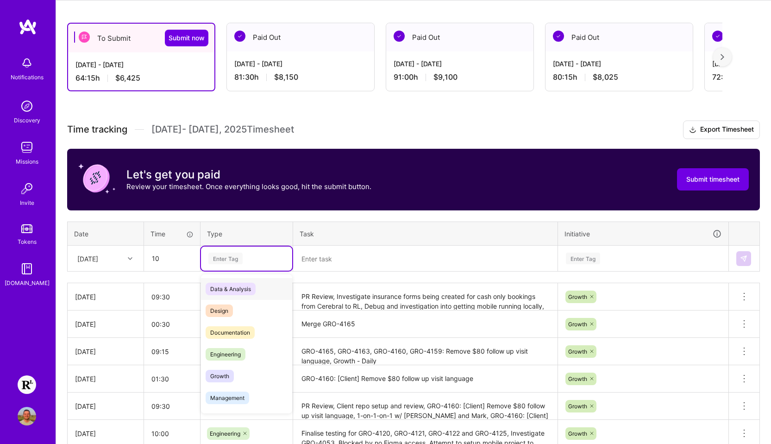
type input "10:00"
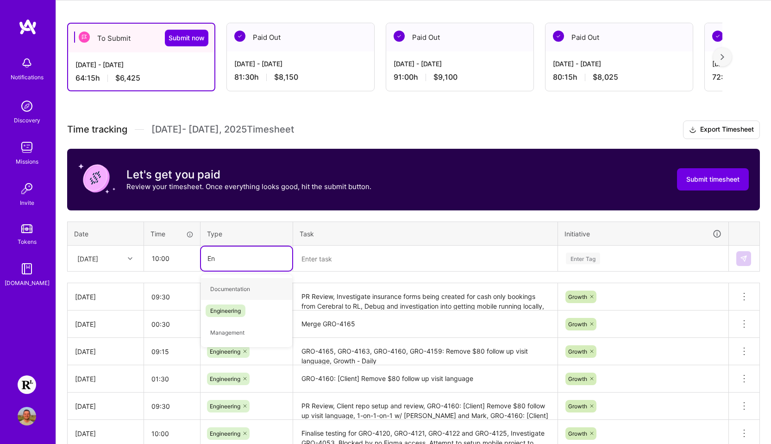
type input "Eng"
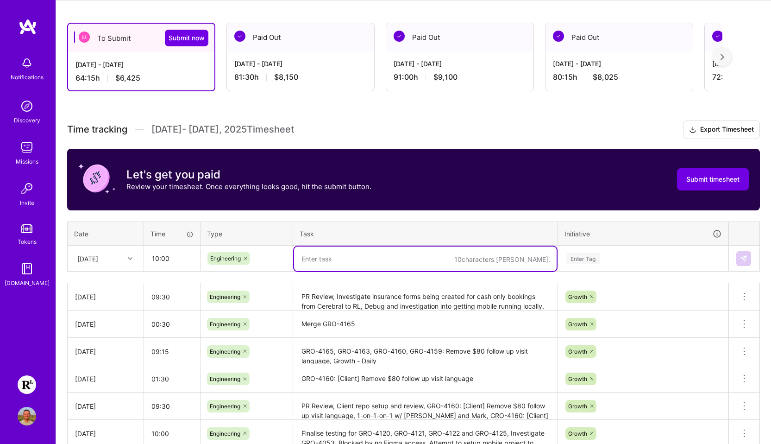
paste textarea "GRO-4159: [TMR] Remove $80 follow up visit language, GRO-4151: Rate your visit …"
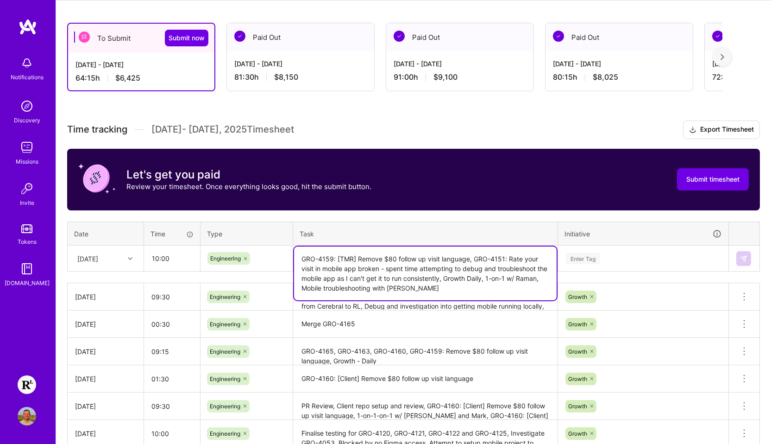
type textarea "GRO-4159: [TMR] Remove $80 follow up visit language, GRO-4151: Rate your visit …"
click at [591, 263] on div "Enter Tag" at bounding box center [583, 258] width 34 height 14
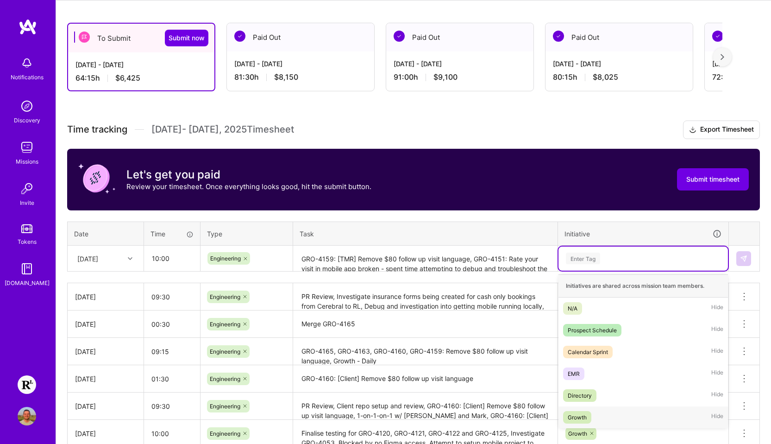
click at [591, 414] on div "Growth Hide" at bounding box center [642, 417] width 169 height 22
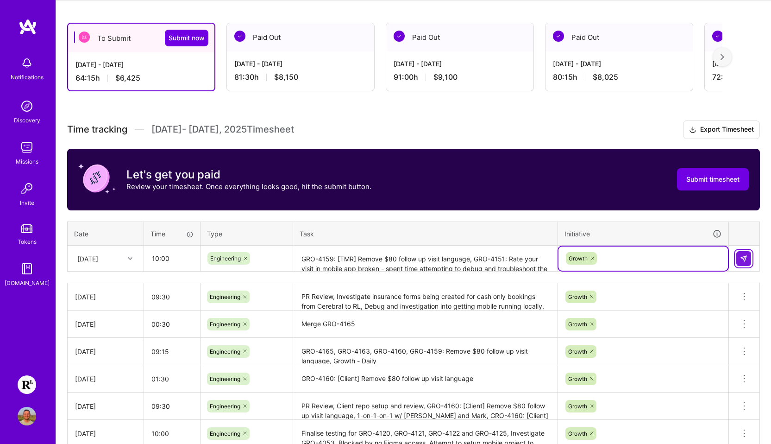
click at [591, 257] on img at bounding box center [743, 258] width 7 height 7
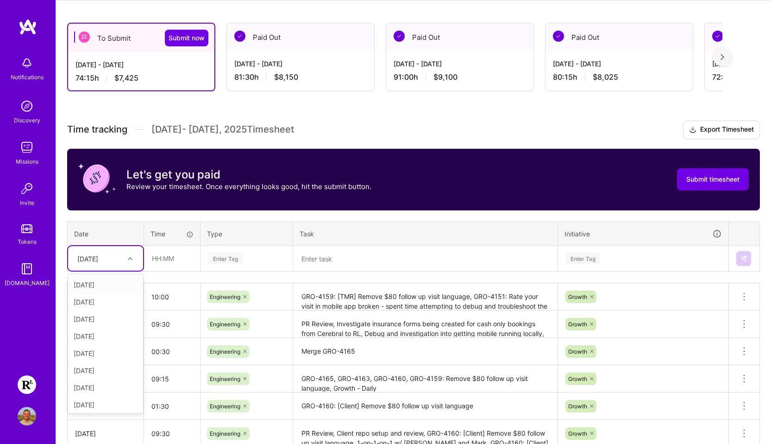
click at [114, 257] on div "[DATE]" at bounding box center [98, 258] width 51 height 15
click at [101, 403] on div "[DATE]" at bounding box center [105, 402] width 75 height 17
click at [163, 261] on input "text" at bounding box center [171, 258] width 55 height 25
type input "09:30"
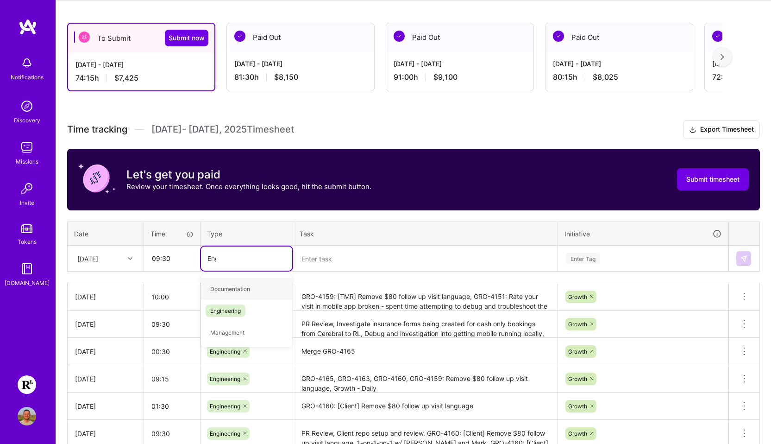
type input "Engin"
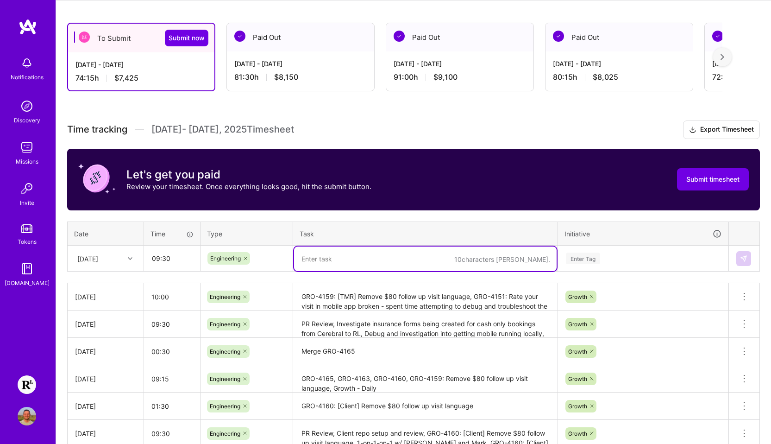
paste textarea "Mobile build troubleshooting"
paste textarea "GRO-4198: [MOBILE] Remove $80 follow up language, GRO-4151: Rate your visit in …"
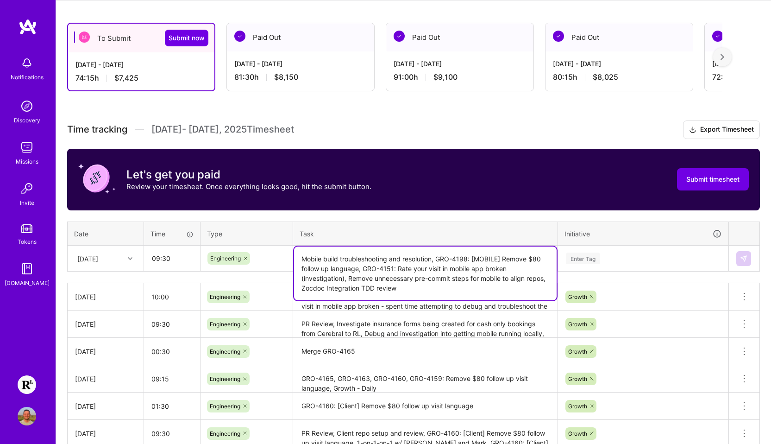
type textarea "Mobile build troubleshooting and resolution, GRO-4198: [MOBILE] Remove $80 foll…"
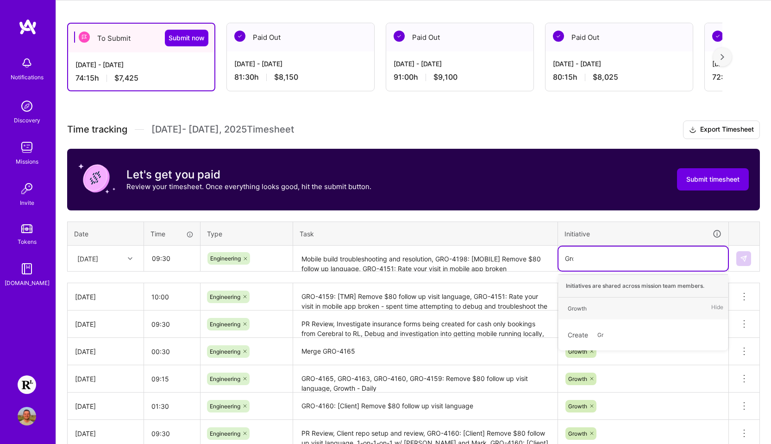
type input "Grow"
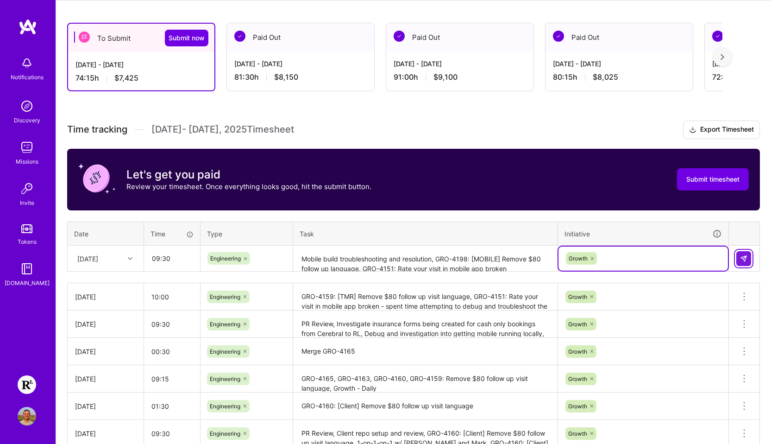
click at [591, 263] on button at bounding box center [743, 258] width 15 height 15
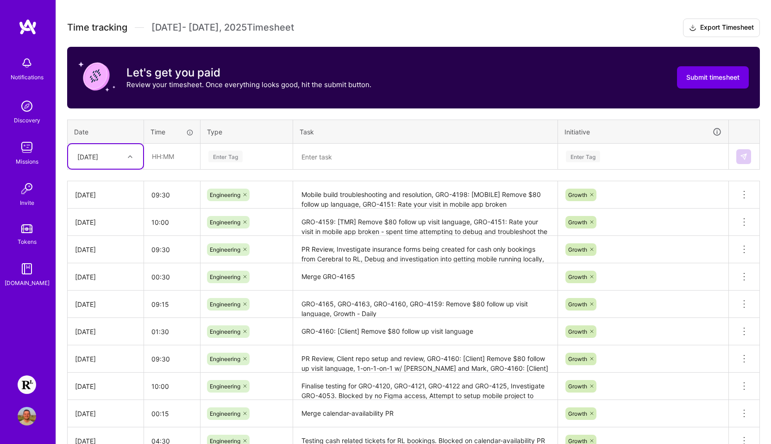
scroll to position [198, 0]
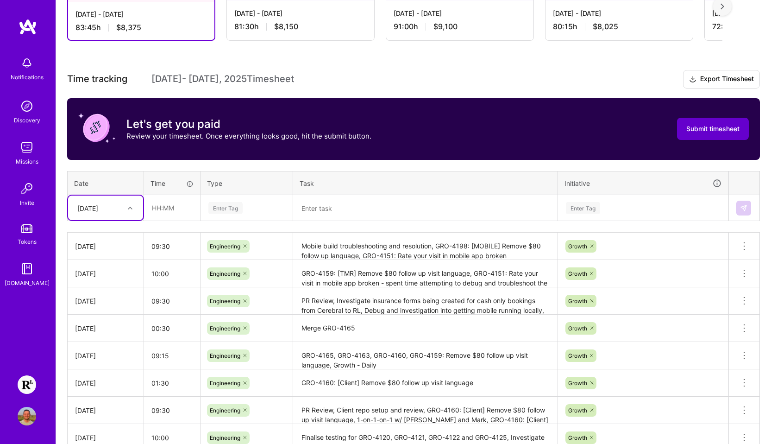
click at [591, 132] on span "Submit timesheet" at bounding box center [712, 128] width 53 height 9
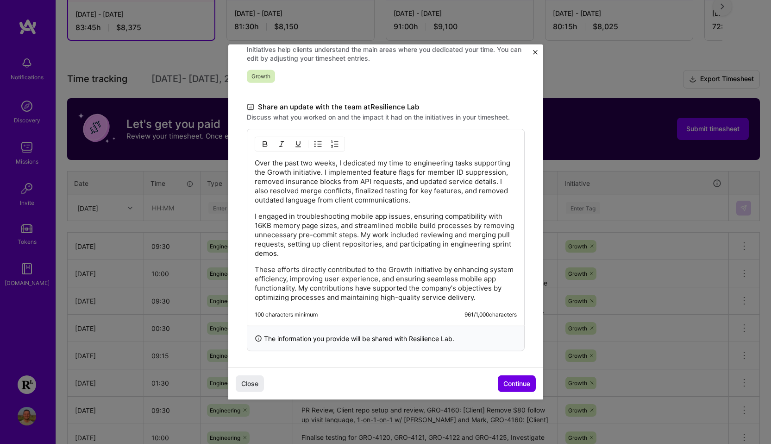
scroll to position [234, 0]
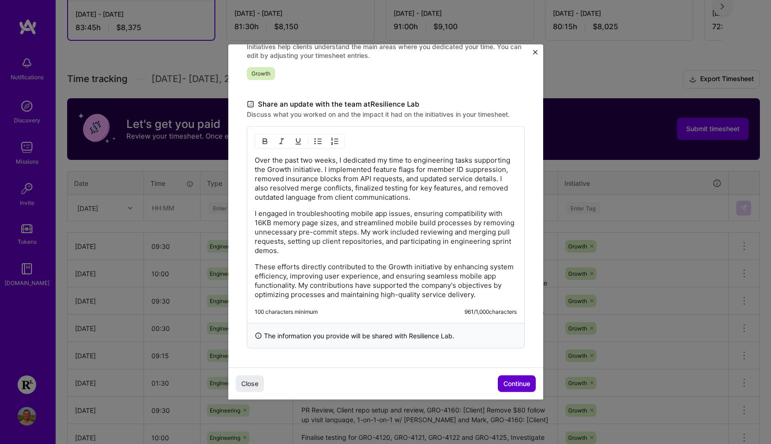
click at [511, 384] on span "Continue" at bounding box center [516, 383] width 27 height 9
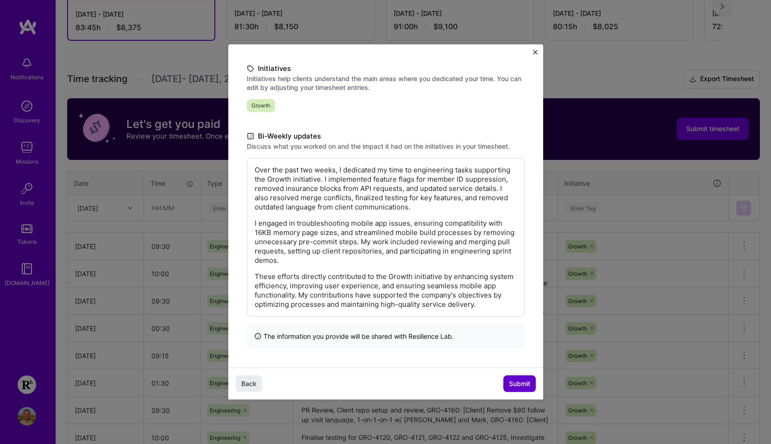
click at [511, 380] on span "Submit" at bounding box center [519, 383] width 21 height 9
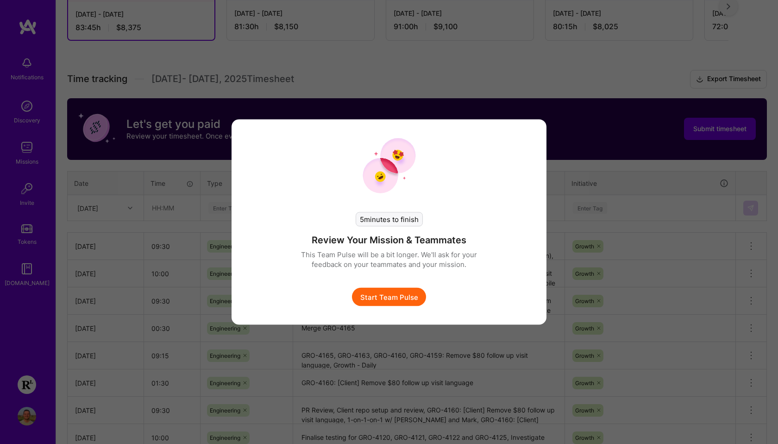
click at [402, 298] on button "Start Team Pulse" at bounding box center [389, 297] width 74 height 19
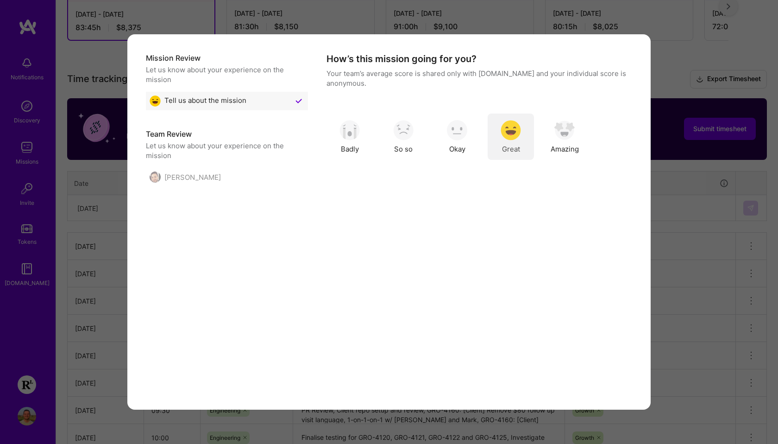
click at [524, 139] on div "Great" at bounding box center [511, 136] width 46 height 46
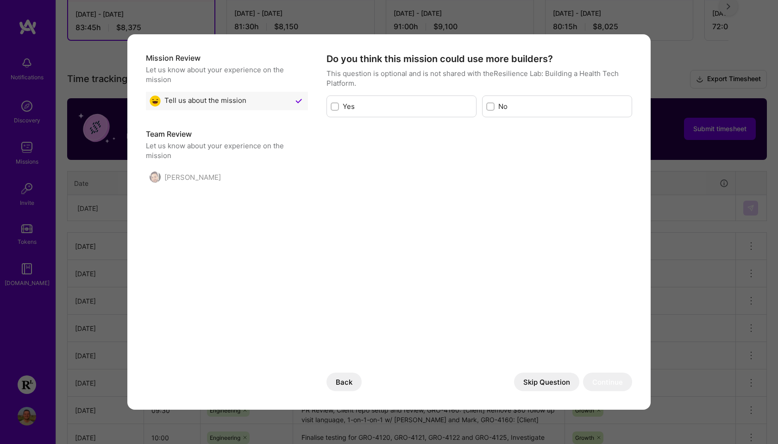
click at [490, 106] on input "modal" at bounding box center [491, 107] width 6 height 6
checkbox input "true"
click at [591, 380] on button "Continue" at bounding box center [607, 381] width 49 height 19
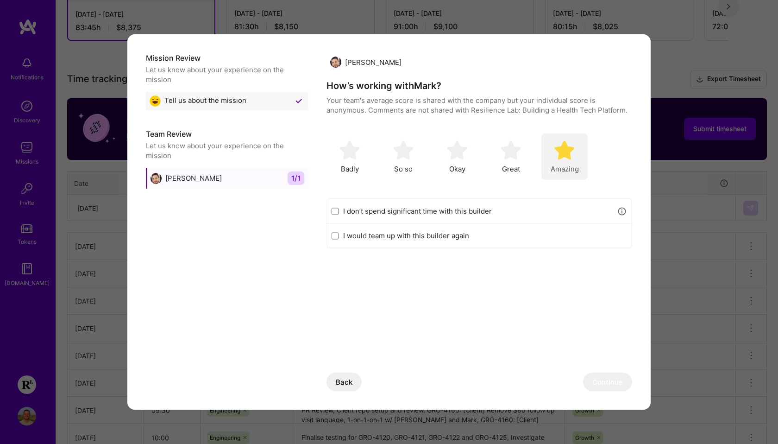
click at [564, 151] on img "modal" at bounding box center [564, 150] width 20 height 20
click at [333, 232] on input "I would team up with this builder again" at bounding box center [335, 235] width 7 height 7
checkbox input "true"
click at [591, 380] on button "Continue" at bounding box center [607, 381] width 49 height 19
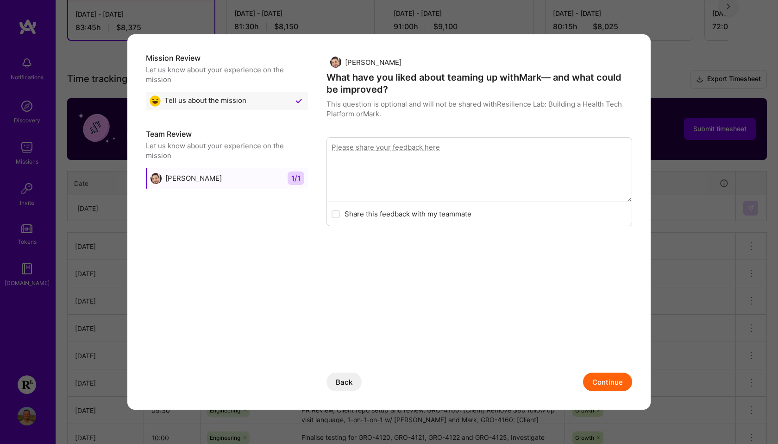
click at [591, 377] on button "Continue" at bounding box center [607, 381] width 49 height 19
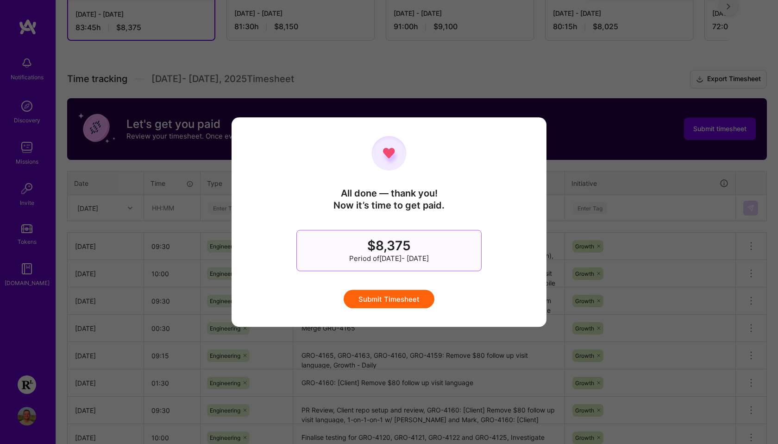
click at [379, 298] on button "Submit Timesheet" at bounding box center [389, 298] width 91 height 19
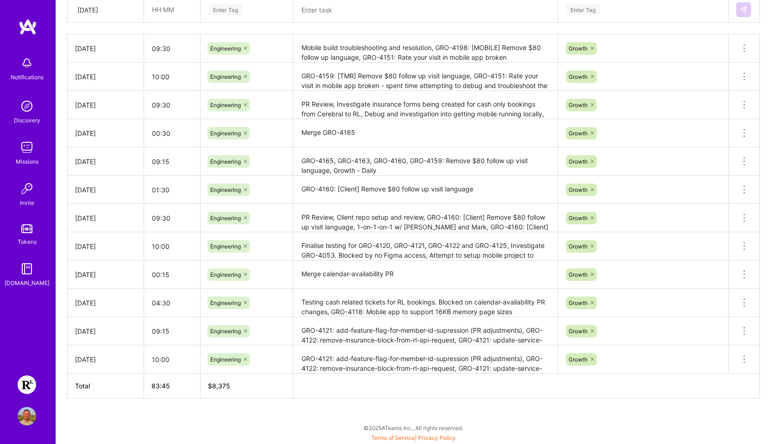
scroll to position [0, 0]
